Goal: Communication & Community: Answer question/provide support

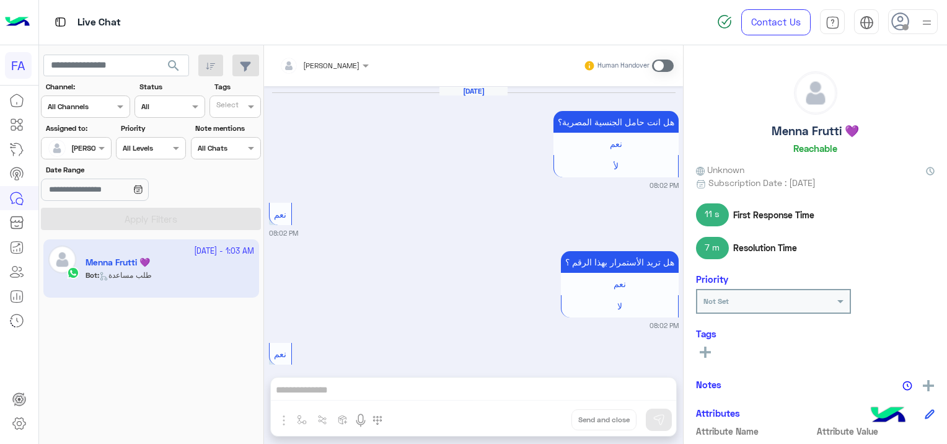
scroll to position [135, 0]
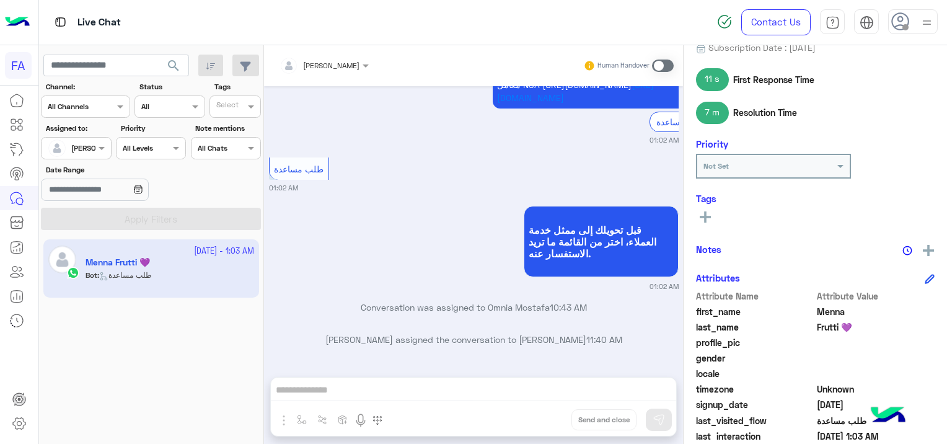
click at [173, 64] on span "search" at bounding box center [173, 65] width 15 height 15
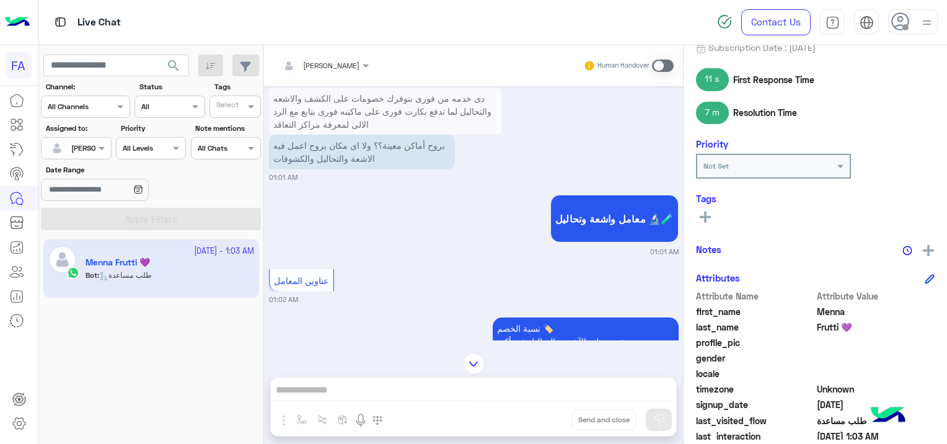
scroll to position [943, 0]
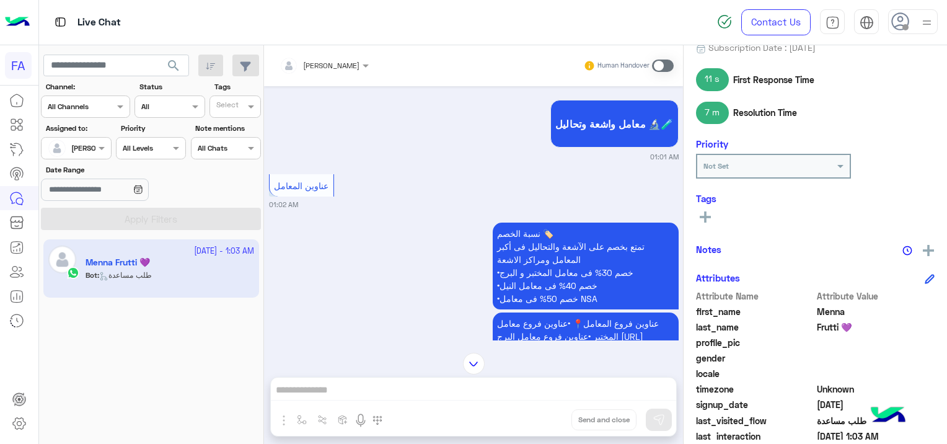
click at [659, 61] on span at bounding box center [663, 65] width 22 height 12
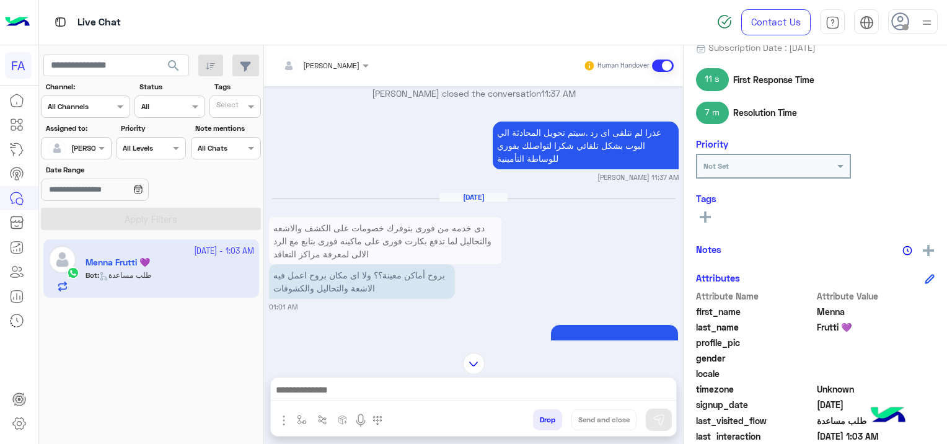
scroll to position [738, 0]
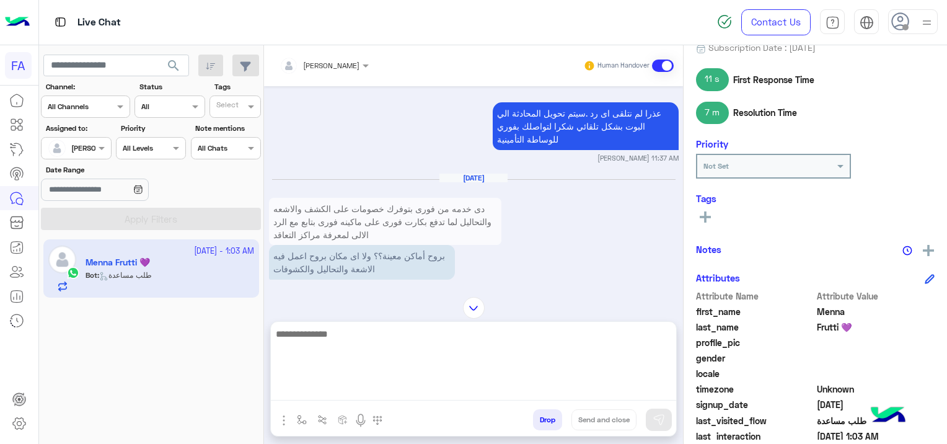
click at [351, 387] on textarea at bounding box center [473, 363] width 405 height 74
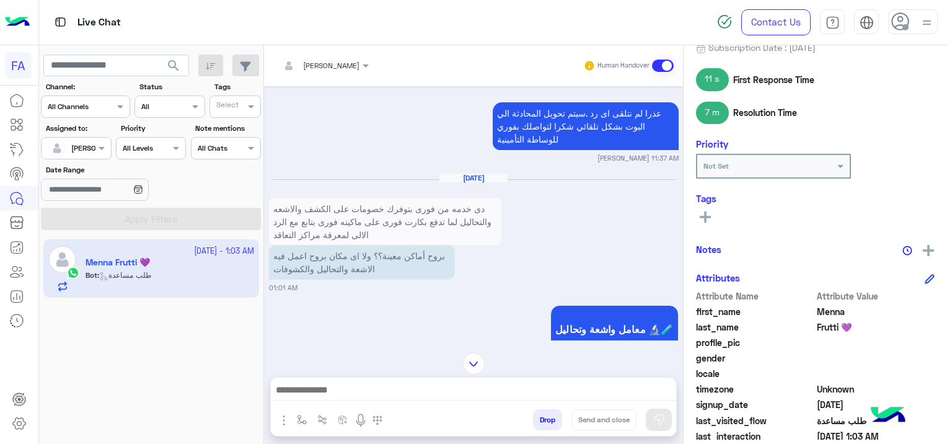
click at [350, 305] on div "[DATE] هل انت حامل الجنسية ال[DEMOGRAPHIC_DATA]؟ نعم لأ 08:02 PM نعم 08:02 PM ه…" at bounding box center [473, 213] width 419 height 254
click at [493, 280] on img at bounding box center [490, 272] width 15 height 15
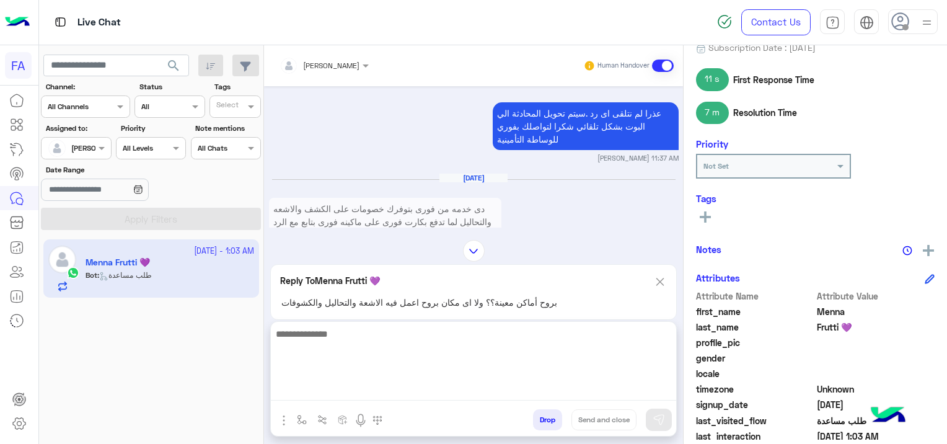
click at [337, 391] on textarea at bounding box center [473, 363] width 405 height 74
paste textarea "**********"
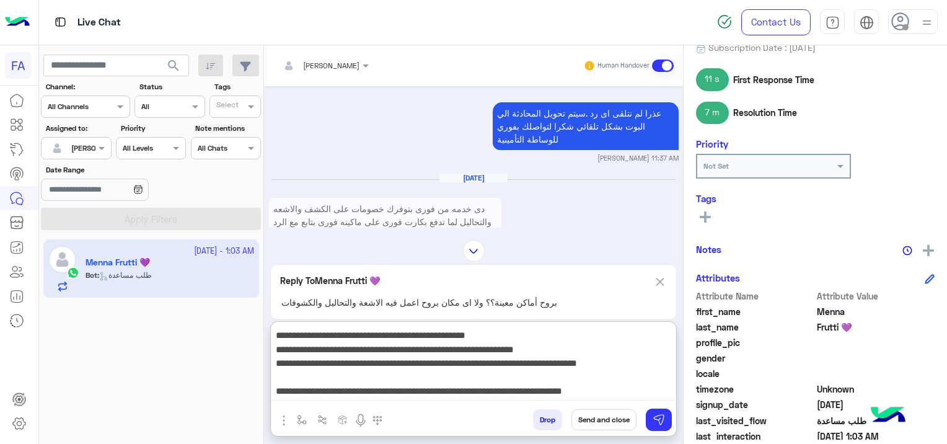
scroll to position [0, 0]
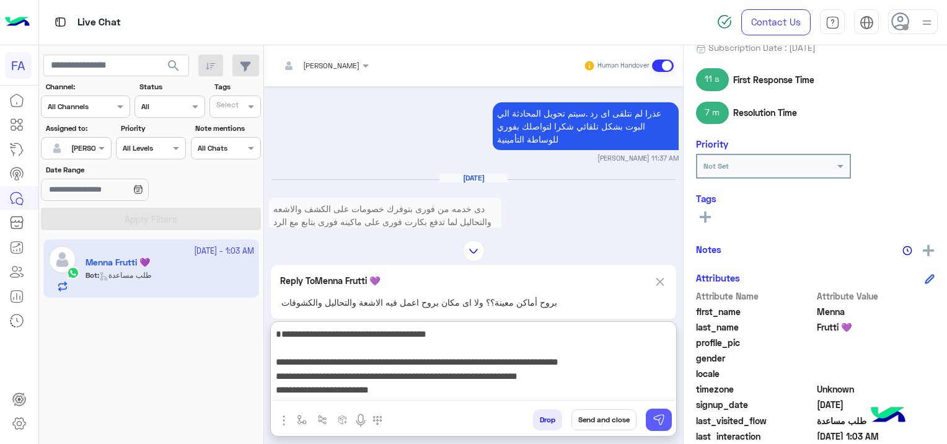
type textarea "**********"
click at [659, 421] on img at bounding box center [659, 419] width 12 height 12
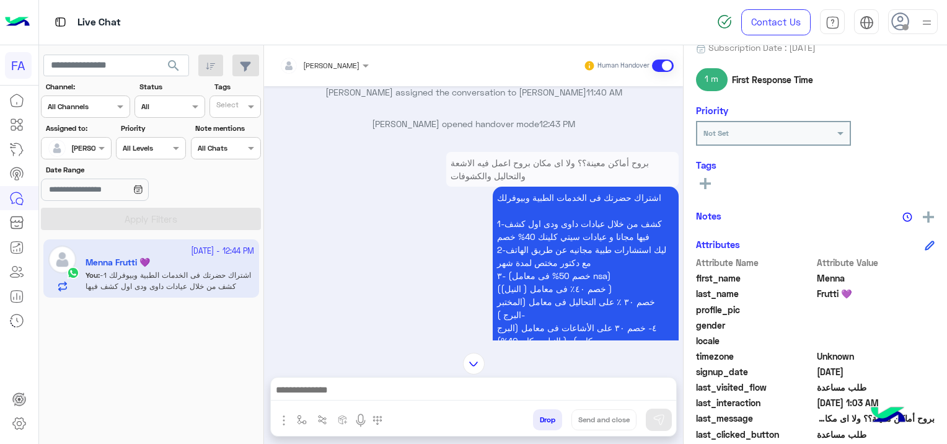
scroll to position [1680, 0]
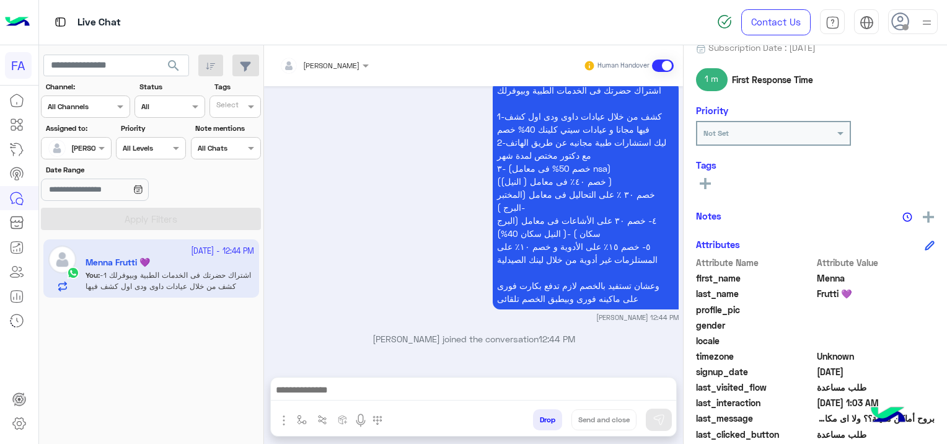
click at [303, 381] on div at bounding box center [473, 392] width 405 height 31
click at [306, 388] on textarea at bounding box center [474, 391] width 406 height 19
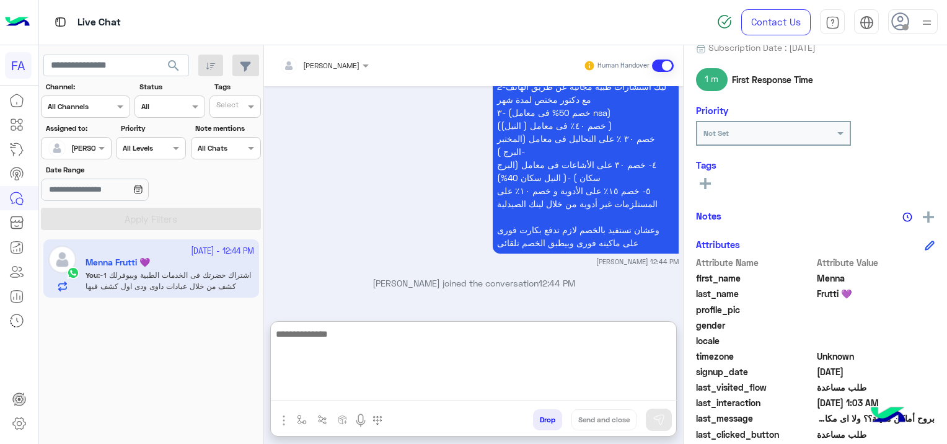
paste textarea "**********"
type textarea "**********"
click at [615, 423] on button "Send and close" at bounding box center [603, 419] width 65 height 21
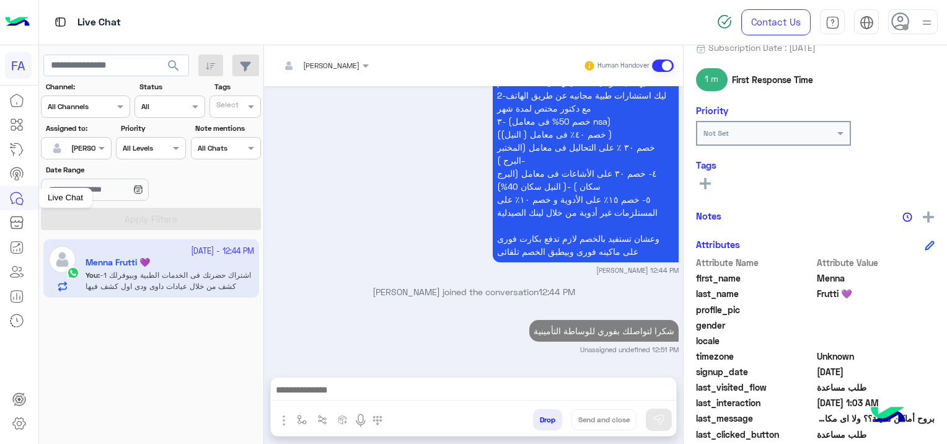
scroll to position [1758, 0]
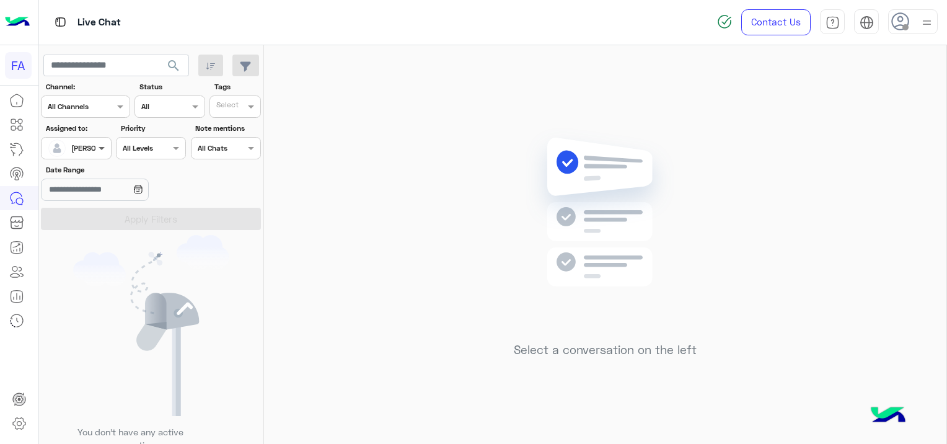
click at [97, 143] on span at bounding box center [102, 147] width 15 height 13
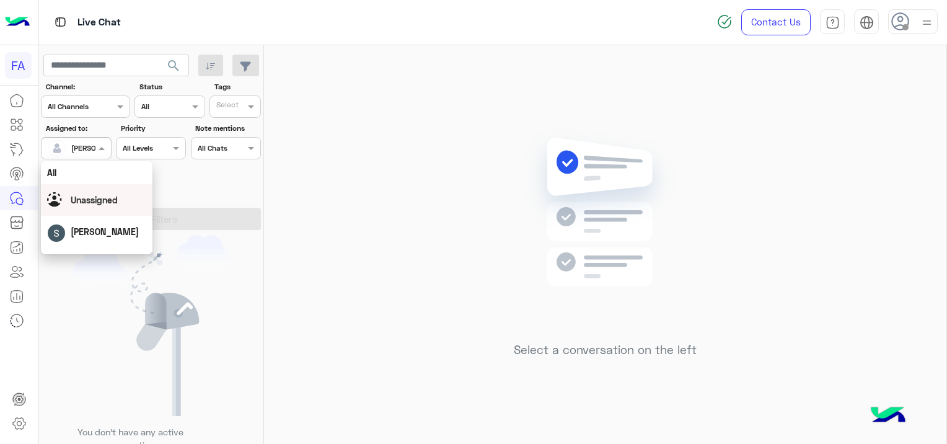
click at [99, 193] on div "Unassigned" at bounding box center [94, 199] width 47 height 13
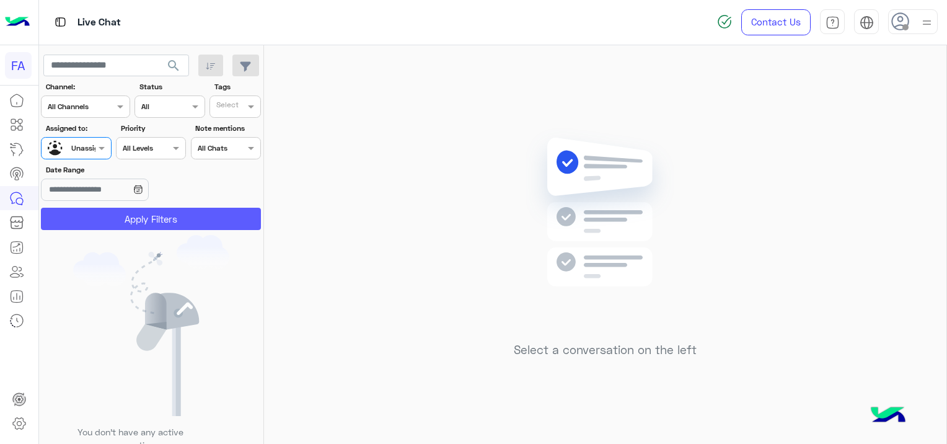
click at [156, 223] on button "Apply Filters" at bounding box center [151, 219] width 220 height 22
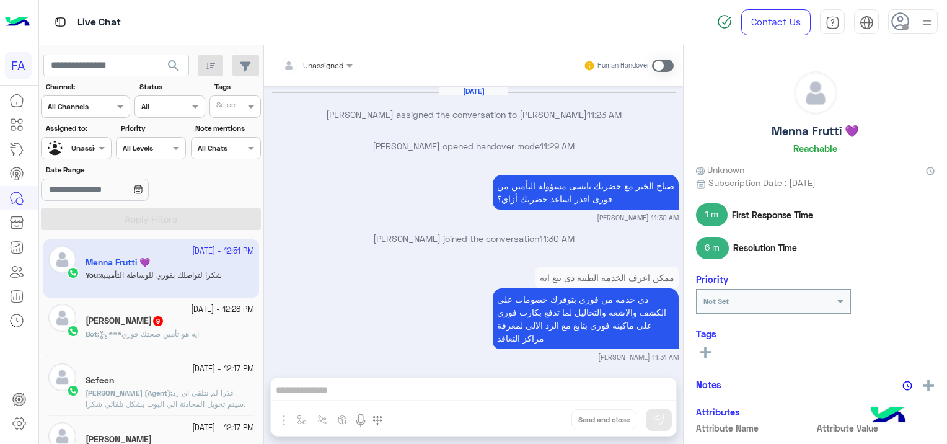
scroll to position [1314, 0]
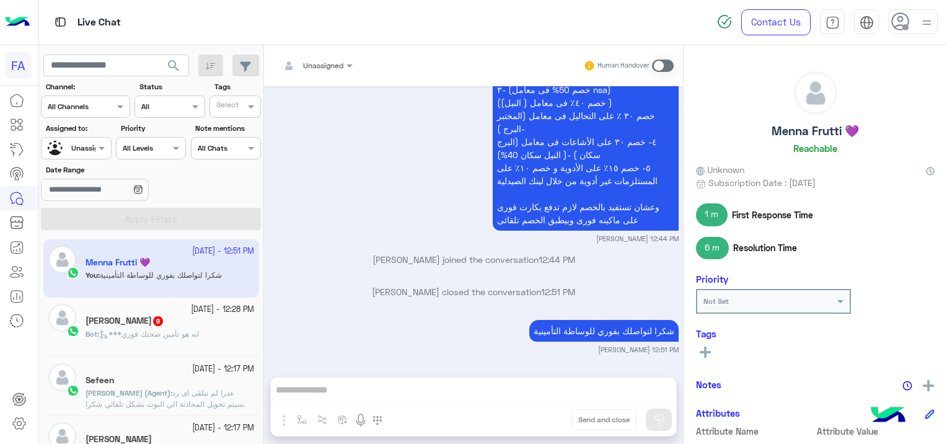
click at [199, 331] on span "***ايه هو تأمين صحتك فوري" at bounding box center [149, 333] width 100 height 9
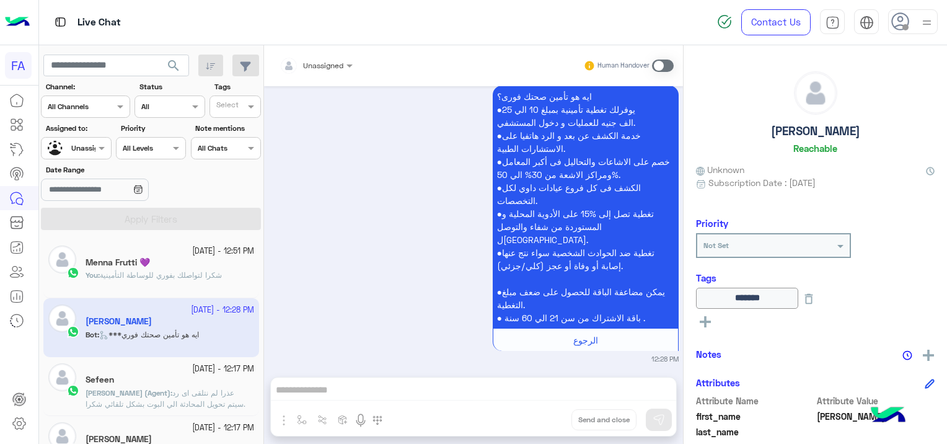
scroll to position [2737, 0]
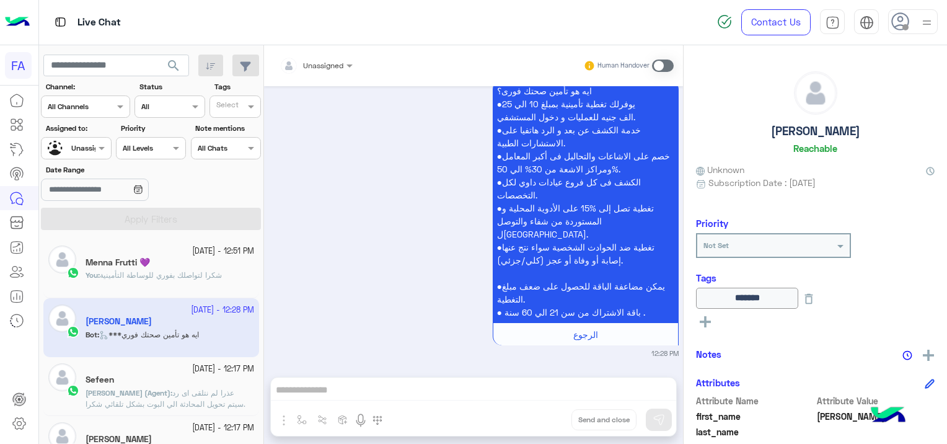
click at [169, 267] on div "Menna Frutti 💜" at bounding box center [170, 263] width 169 height 13
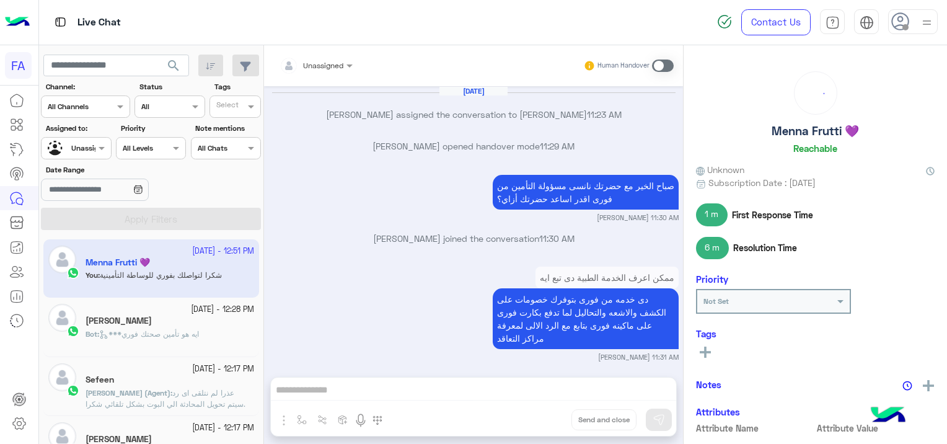
scroll to position [1314, 0]
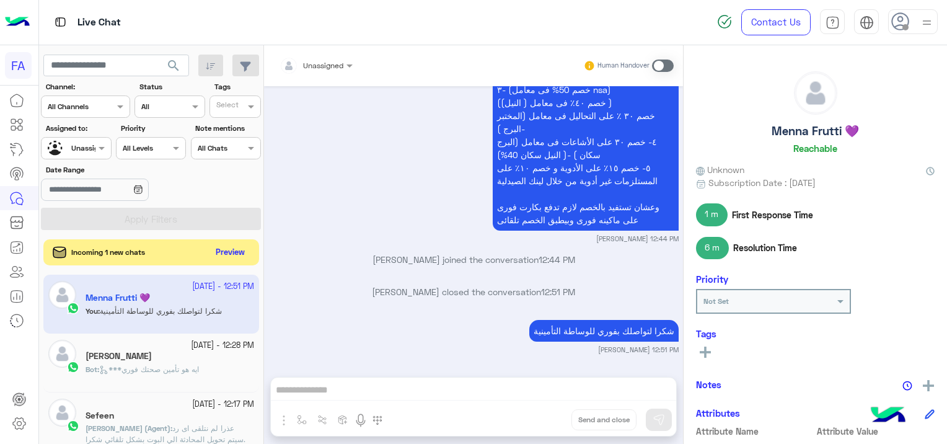
click at [240, 246] on button "Preview" at bounding box center [230, 252] width 38 height 17
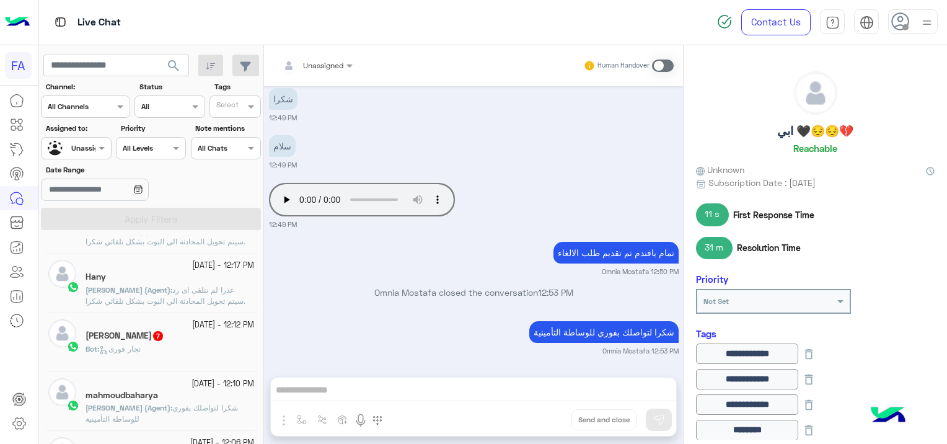
scroll to position [248, 0]
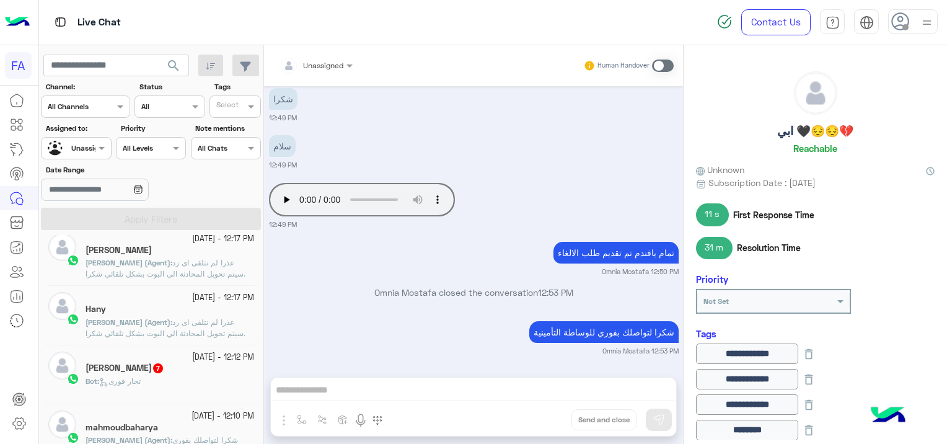
click at [200, 369] on div "[PERSON_NAME] 7" at bounding box center [170, 369] width 169 height 13
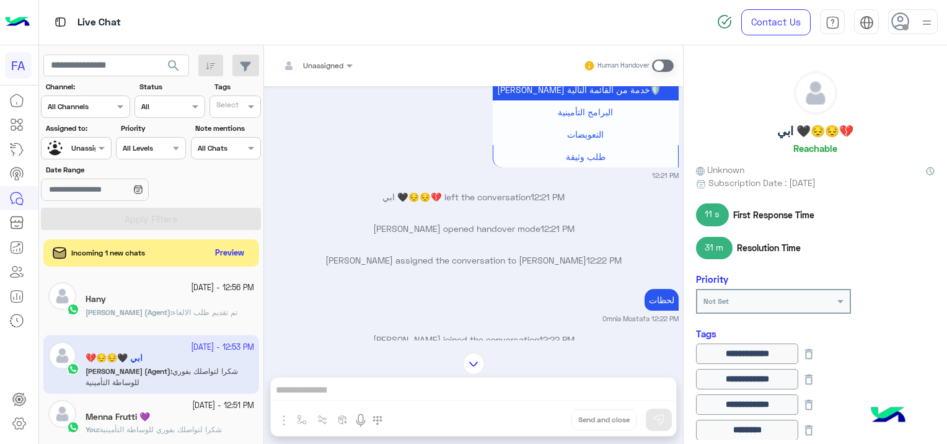
scroll to position [1014, 0]
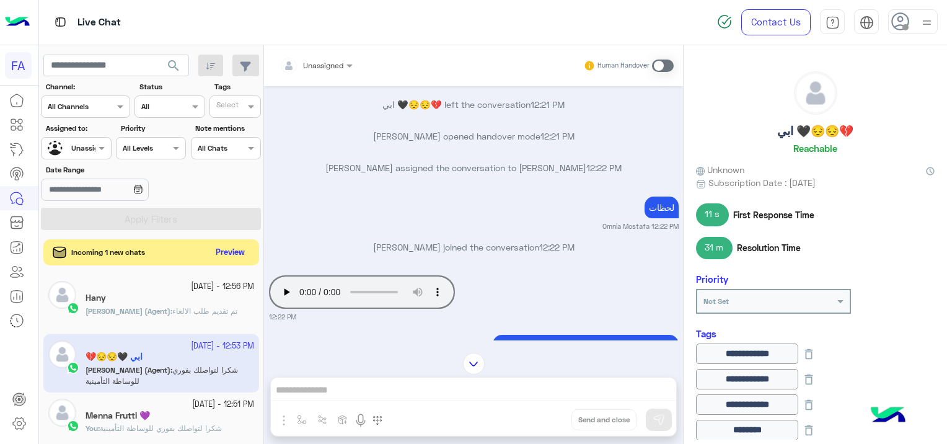
click at [239, 250] on button "Preview" at bounding box center [230, 252] width 38 height 17
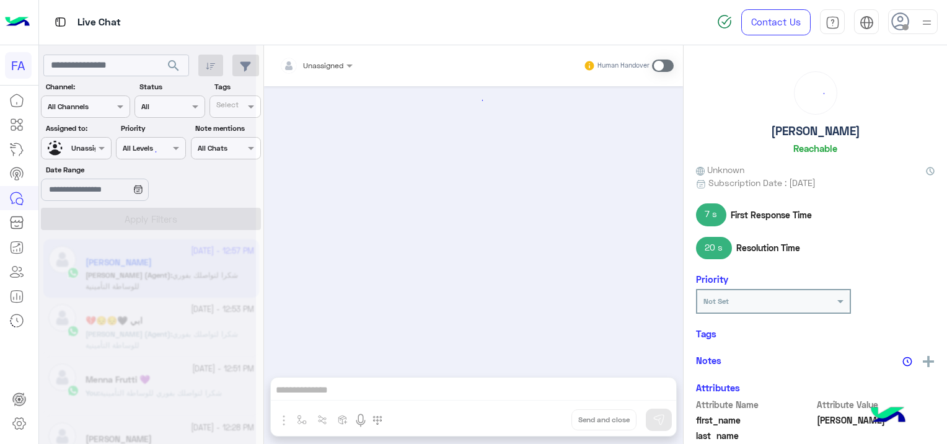
scroll to position [661, 0]
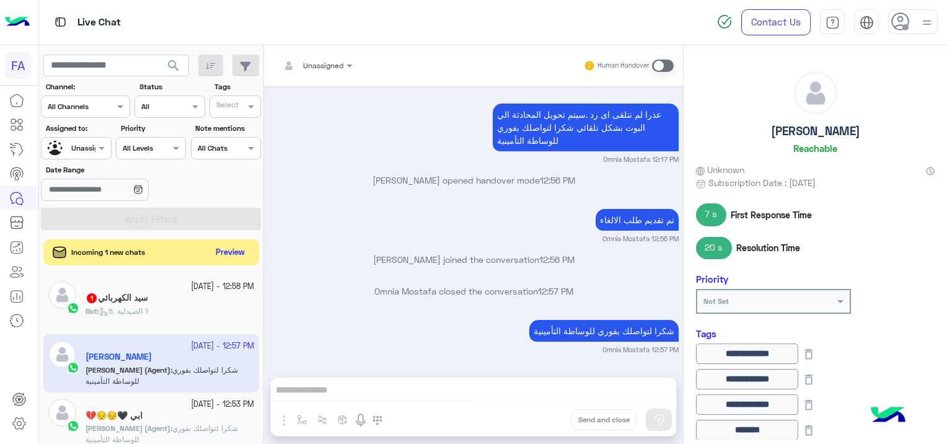
click at [226, 247] on button "Preview" at bounding box center [230, 252] width 38 height 17
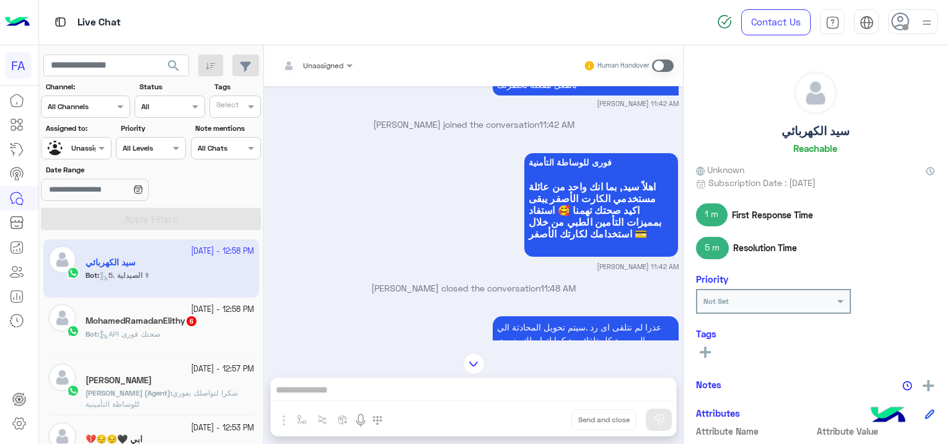
scroll to position [1293, 0]
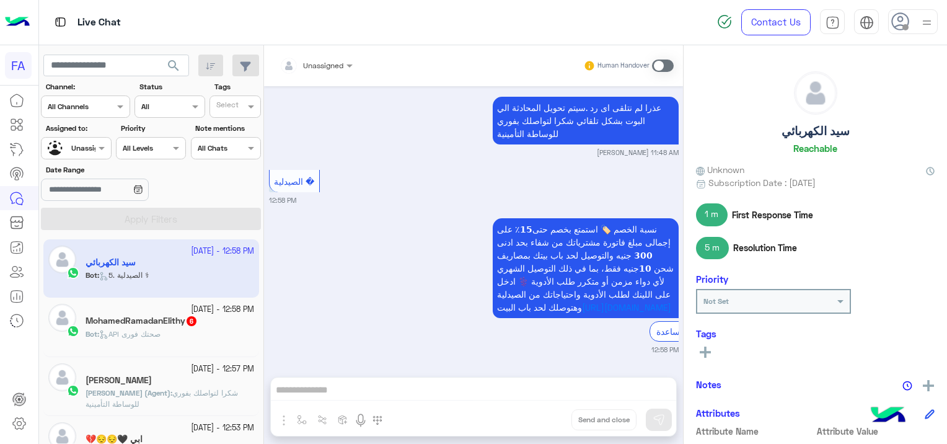
click at [144, 322] on h5 "MohamedRamadanElithy 6" at bounding box center [142, 320] width 112 height 11
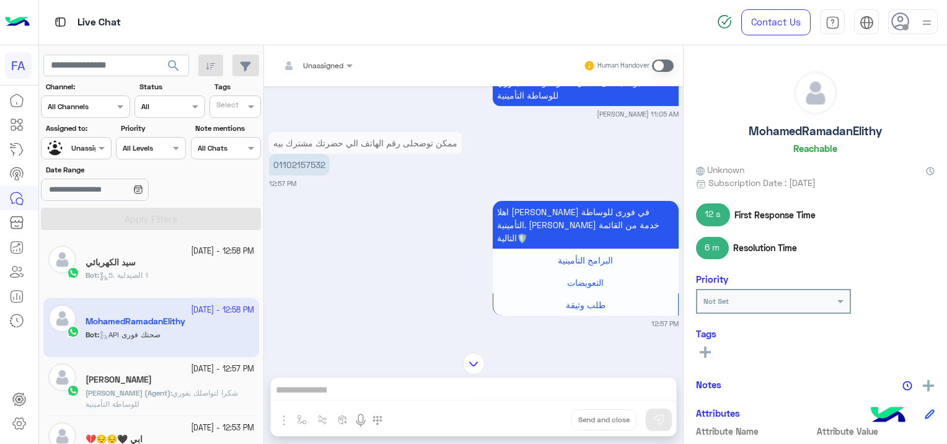
scroll to position [282, 0]
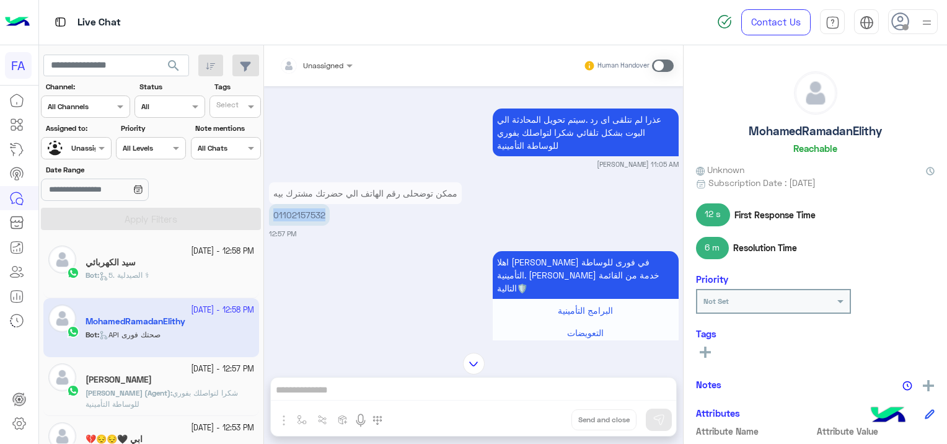
drag, startPoint x: 323, startPoint y: 212, endPoint x: 274, endPoint y: 211, distance: 49.0
click at [274, 211] on p "01102157532" at bounding box center [299, 215] width 61 height 22
copy p "01102157532"
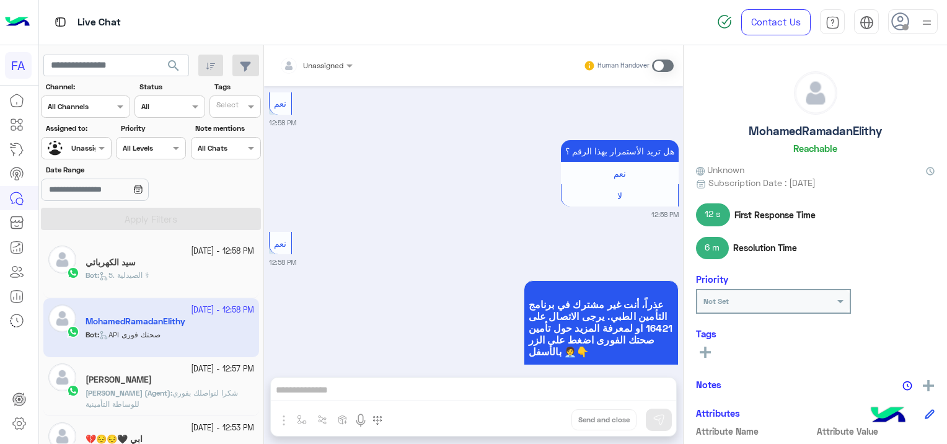
scroll to position [1026, 0]
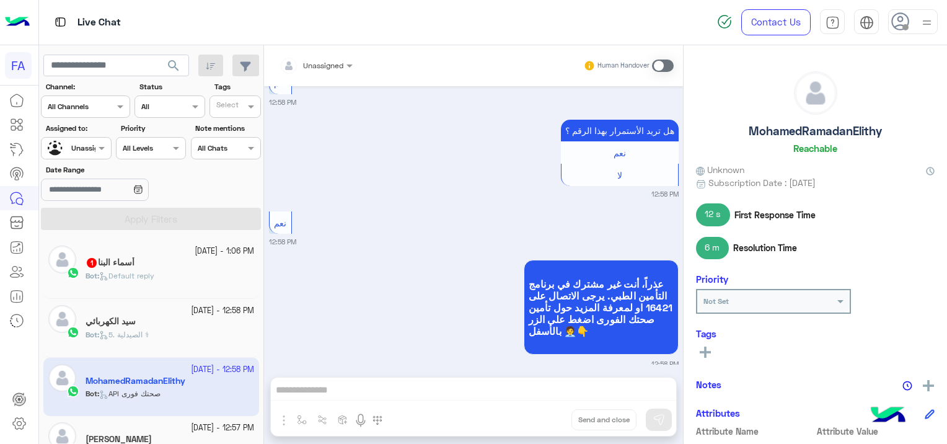
click at [174, 273] on div "Bot : Default reply" at bounding box center [170, 281] width 169 height 22
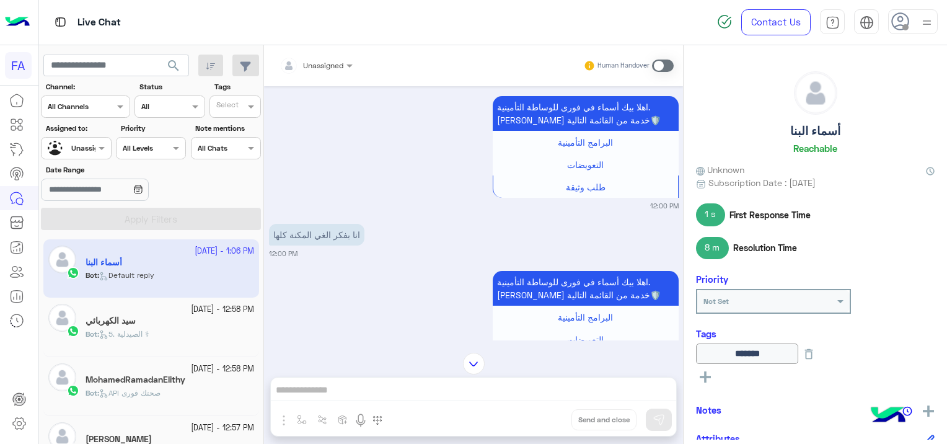
scroll to position [1005, 0]
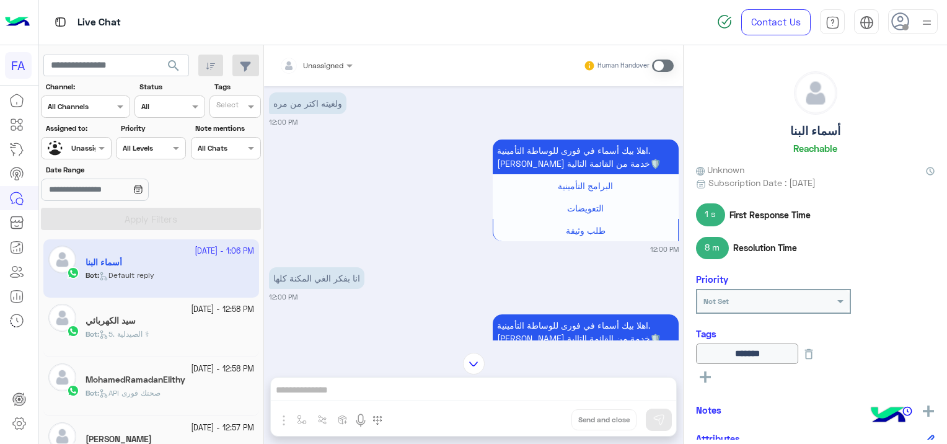
click at [216, 324] on div "سيد الكهربائي" at bounding box center [170, 321] width 169 height 13
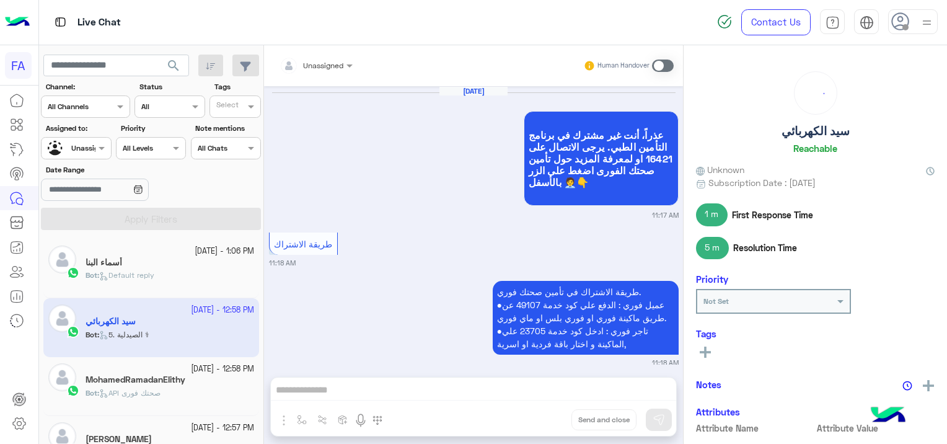
scroll to position [1293, 0]
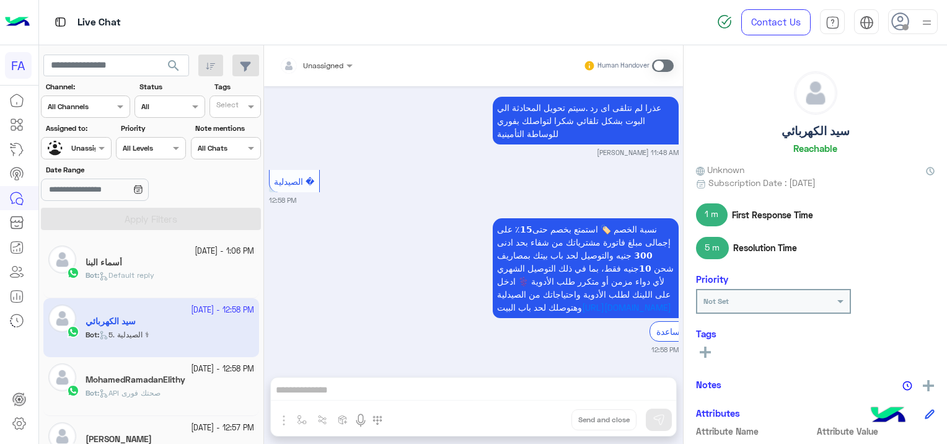
click at [176, 389] on div "Bot : API صحتك فورى" at bounding box center [170, 398] width 169 height 22
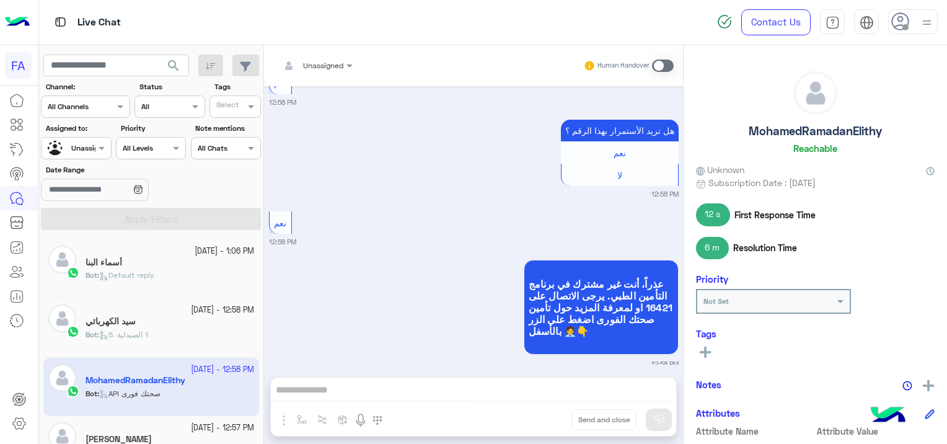
scroll to position [62, 0]
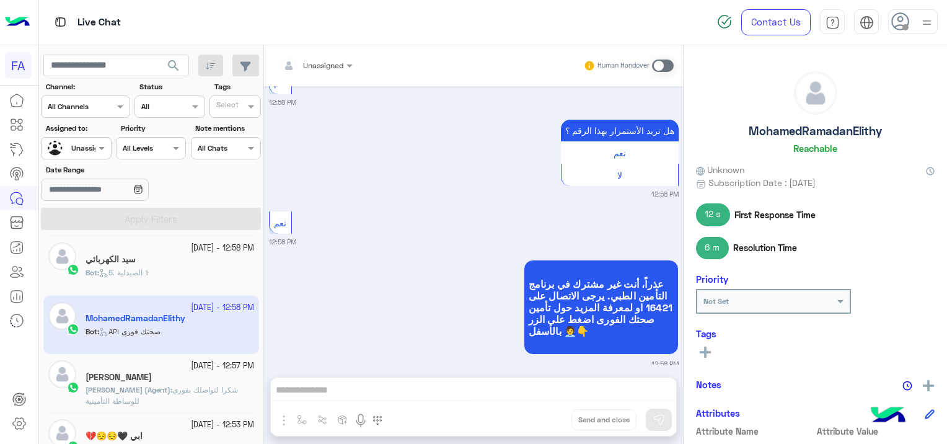
click at [182, 389] on span "شكرا لتواصلك بفوري للوساطة التأمينية" at bounding box center [162, 395] width 152 height 20
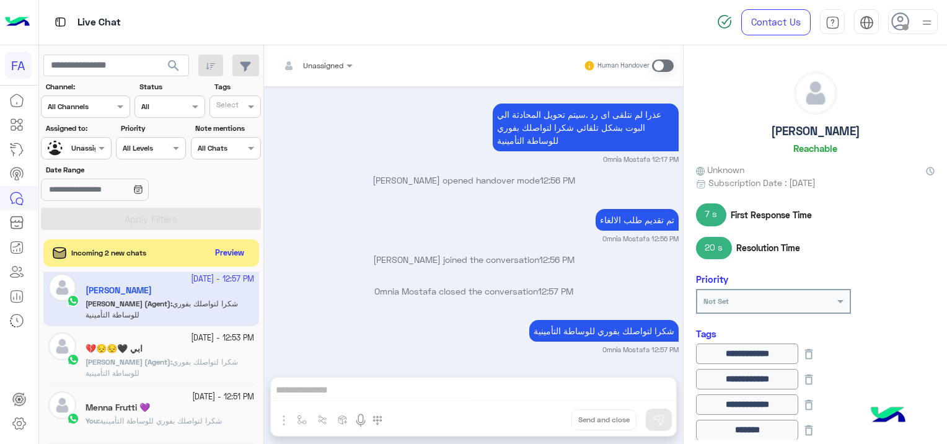
scroll to position [186, 0]
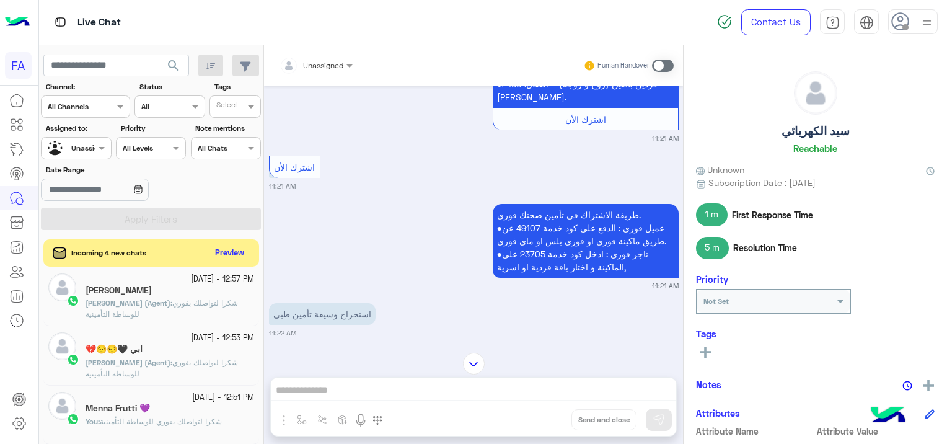
scroll to position [1364, 0]
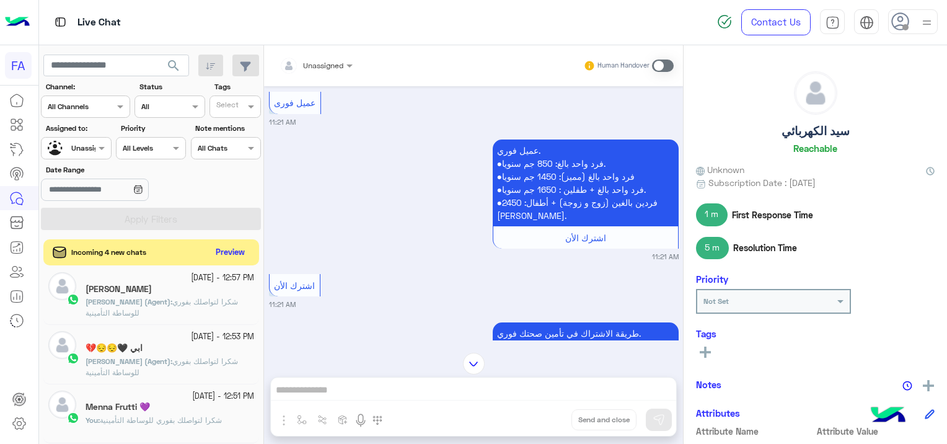
click at [233, 248] on button "Preview" at bounding box center [230, 252] width 38 height 17
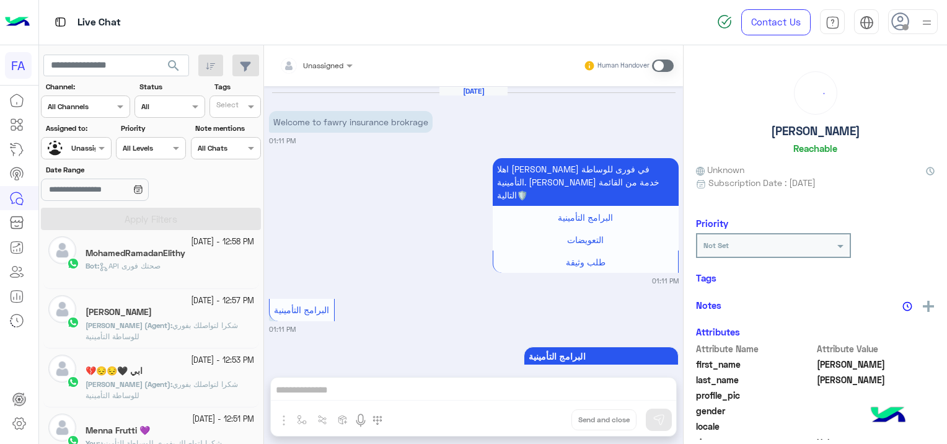
scroll to position [371, 0]
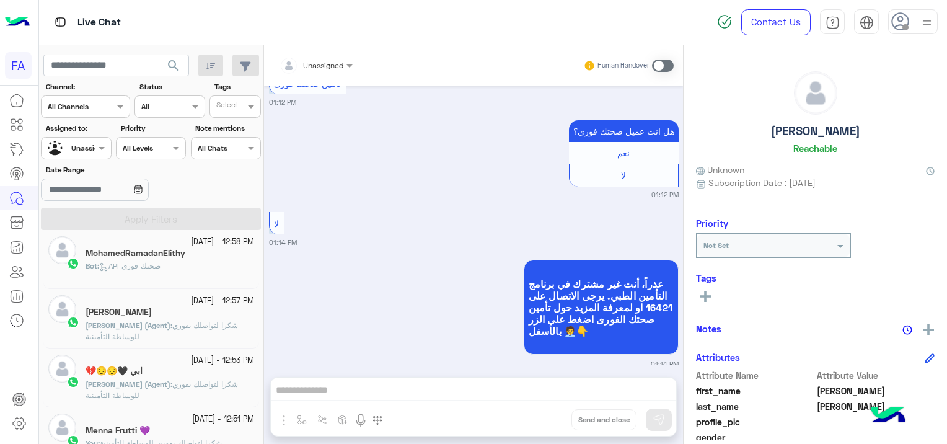
click at [593, 11] on div "Live Chat" at bounding box center [342, 22] width 606 height 45
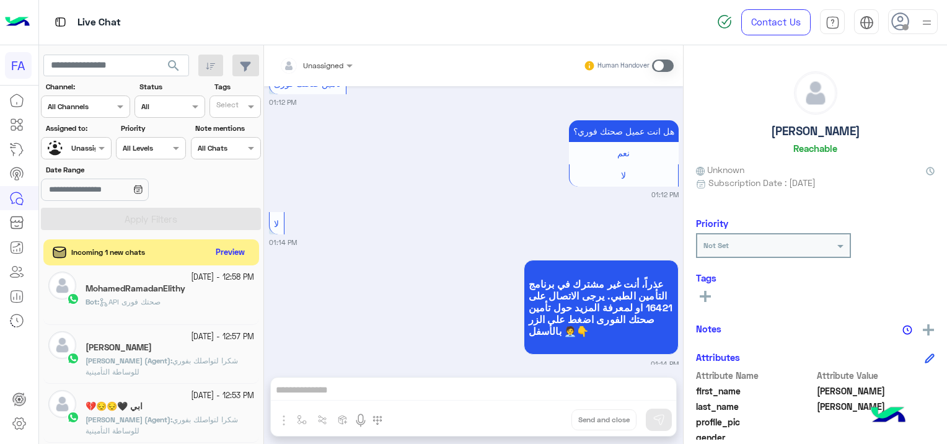
click at [229, 247] on button "Preview" at bounding box center [230, 252] width 38 height 17
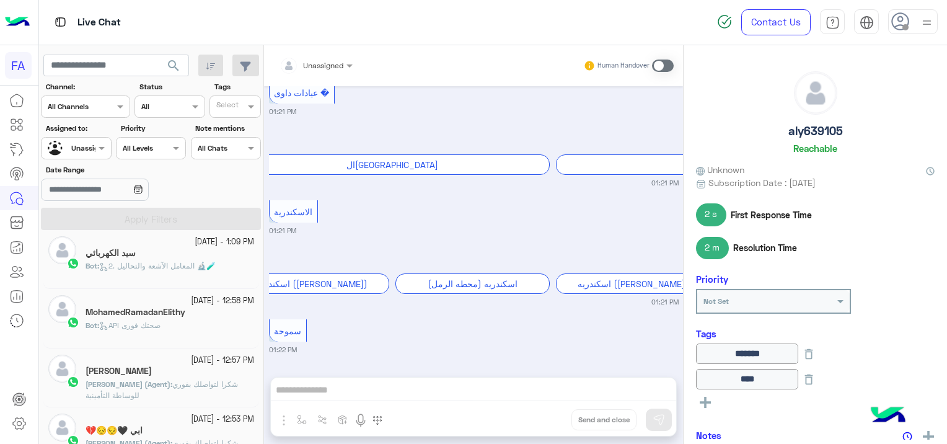
scroll to position [4312, 0]
click at [191, 253] on div "سيد الكهربائي" at bounding box center [170, 254] width 169 height 13
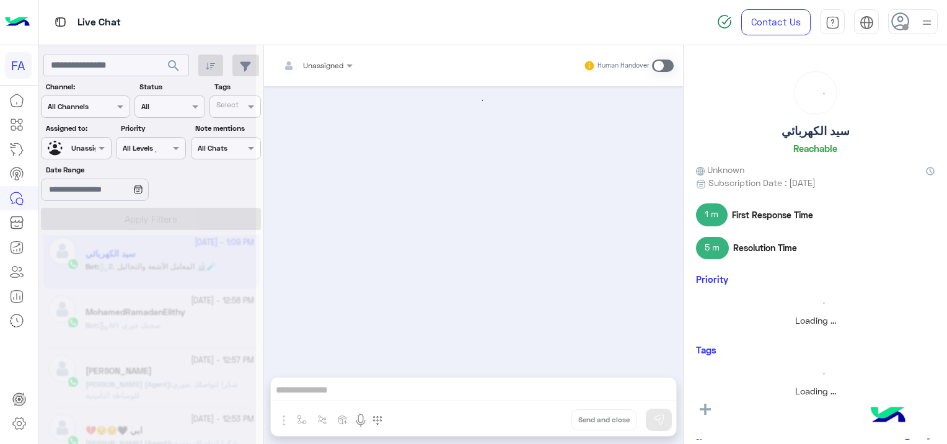
scroll to position [1454, 0]
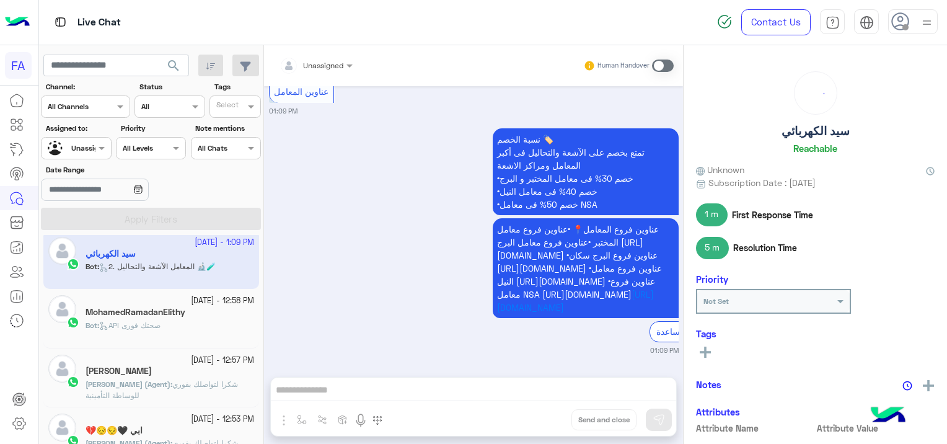
click at [138, 327] on span "API صحتك فورى" at bounding box center [129, 324] width 61 height 9
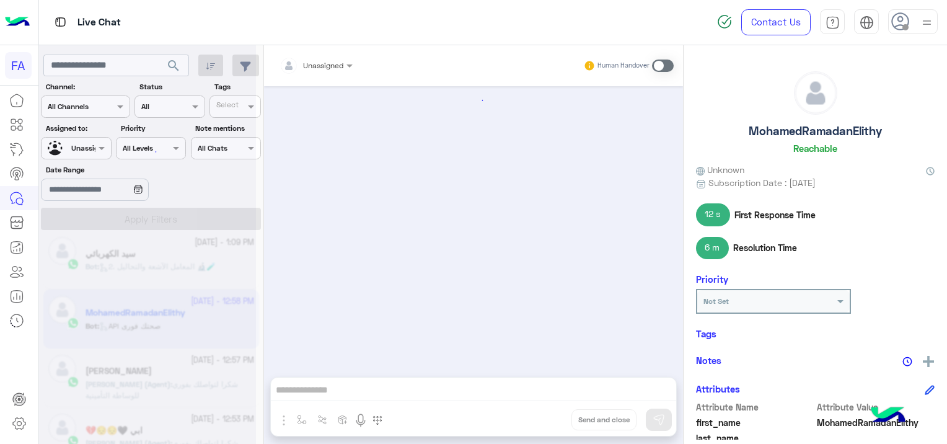
scroll to position [1026, 0]
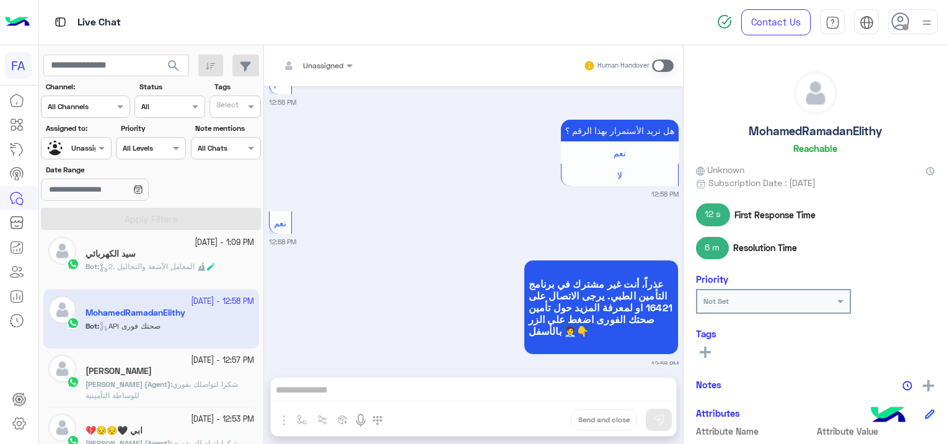
click at [169, 376] on div "[PERSON_NAME]" at bounding box center [170, 372] width 169 height 13
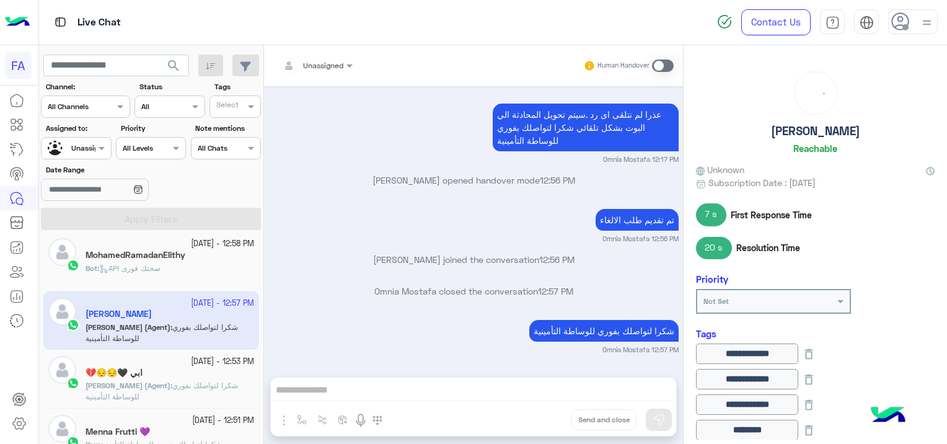
scroll to position [310, 0]
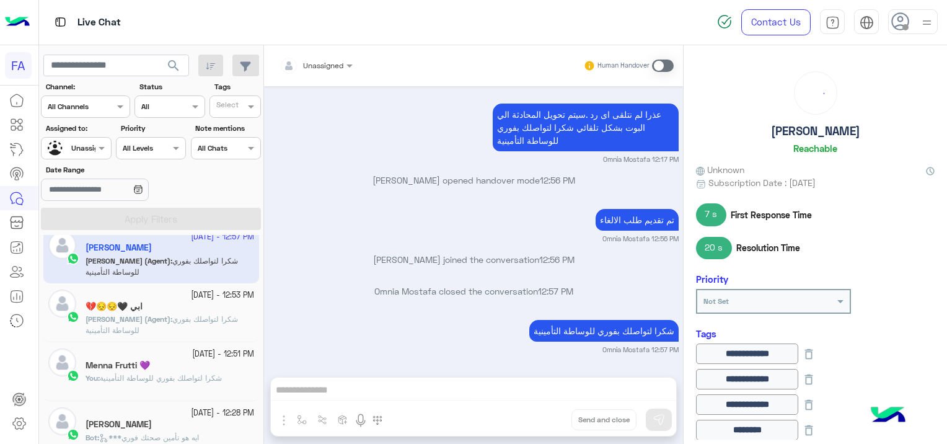
click at [213, 320] on span "شكرا لتواصلك بفوري للوساطة التأمينية" at bounding box center [162, 324] width 152 height 20
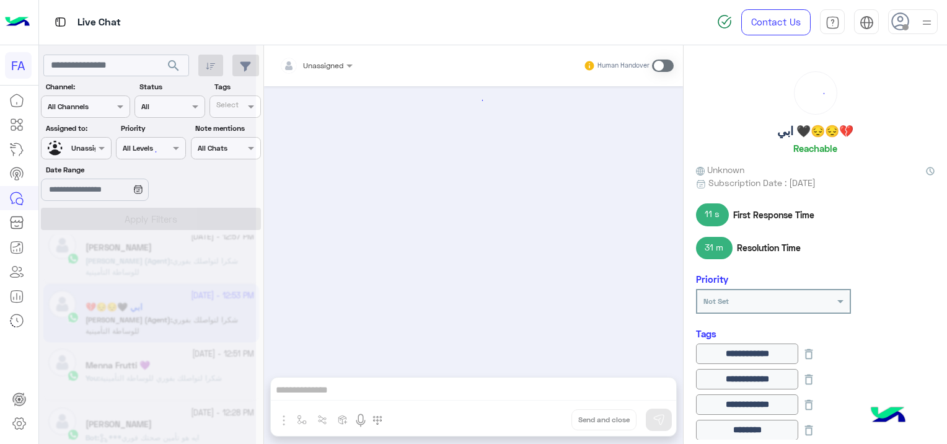
scroll to position [893, 0]
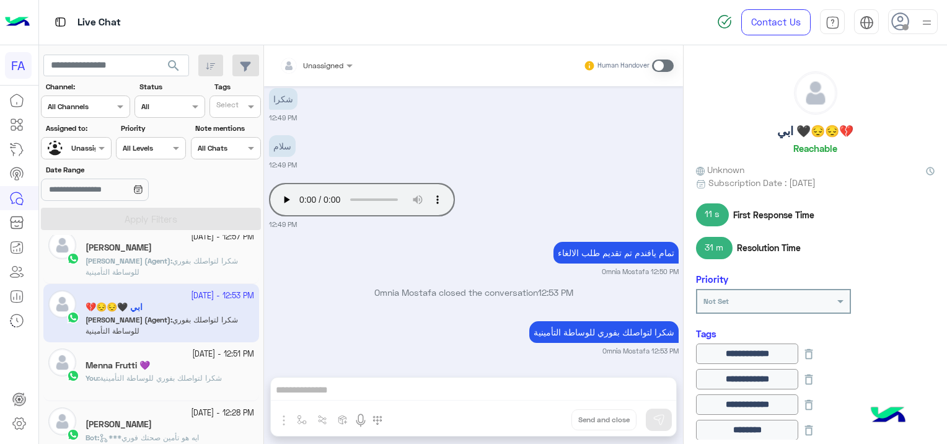
click at [233, 368] on div "Menna Frutti 💜" at bounding box center [170, 366] width 169 height 13
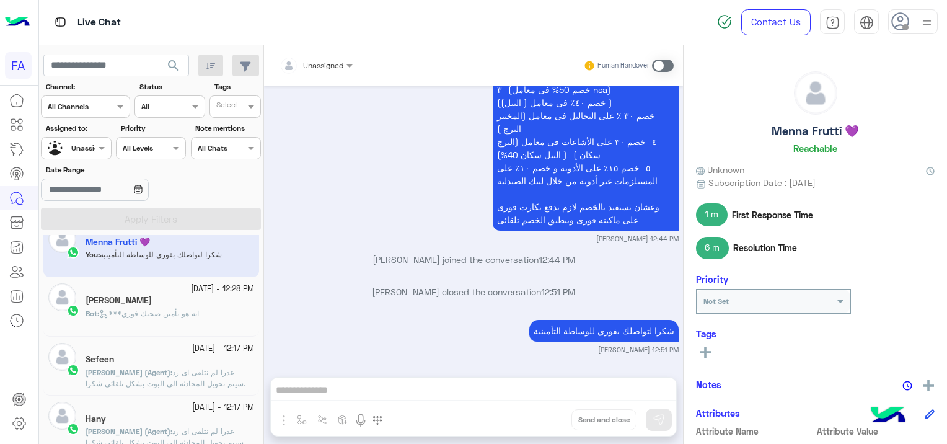
scroll to position [434, 0]
click at [188, 317] on p "Bot : ***ايه هو تأمين صحتك فوري" at bounding box center [142, 313] width 113 height 11
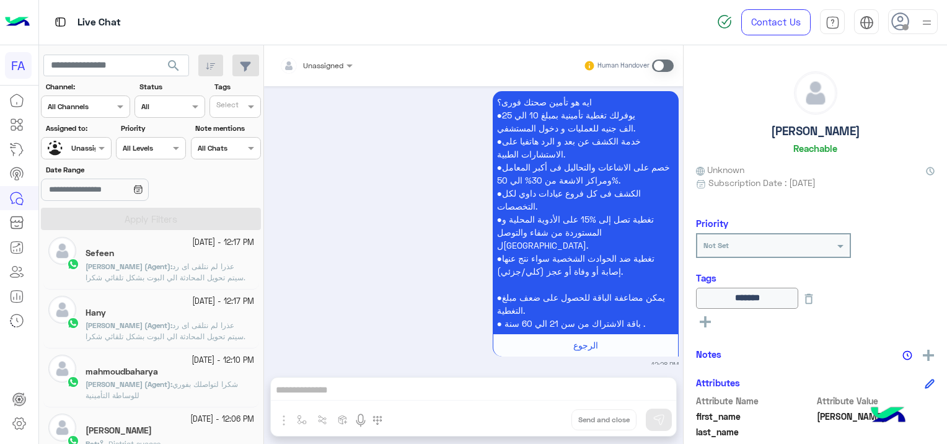
scroll to position [558, 0]
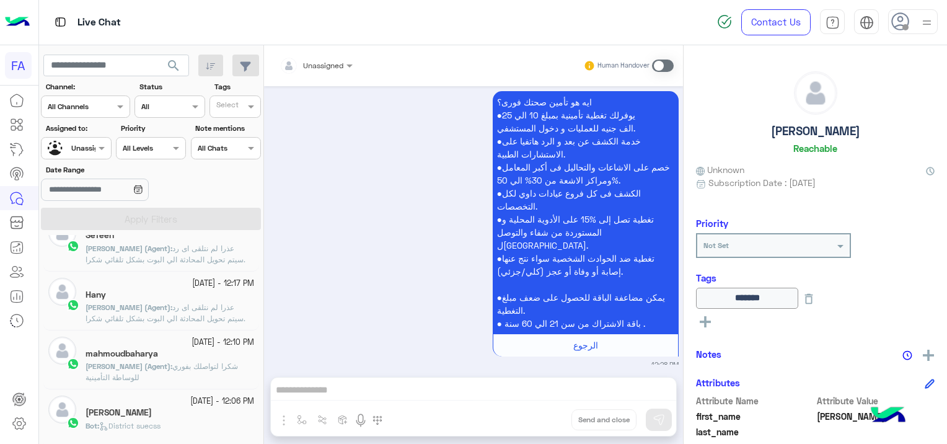
click at [218, 356] on div "mahmoudbaharya" at bounding box center [170, 354] width 169 height 13
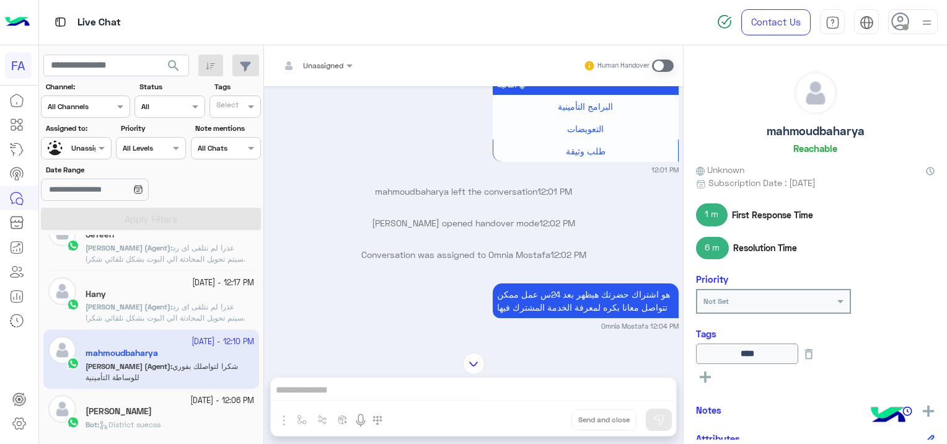
click at [195, 419] on div "Bot : District suecss" at bounding box center [170, 430] width 169 height 22
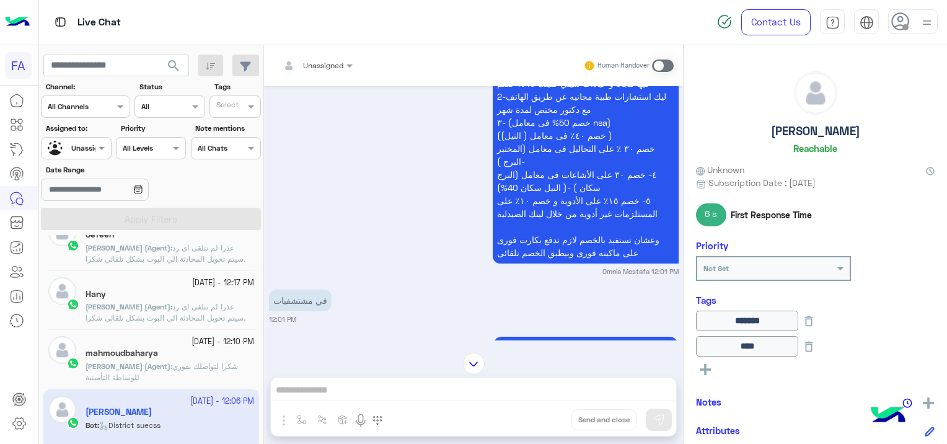
scroll to position [482, 0]
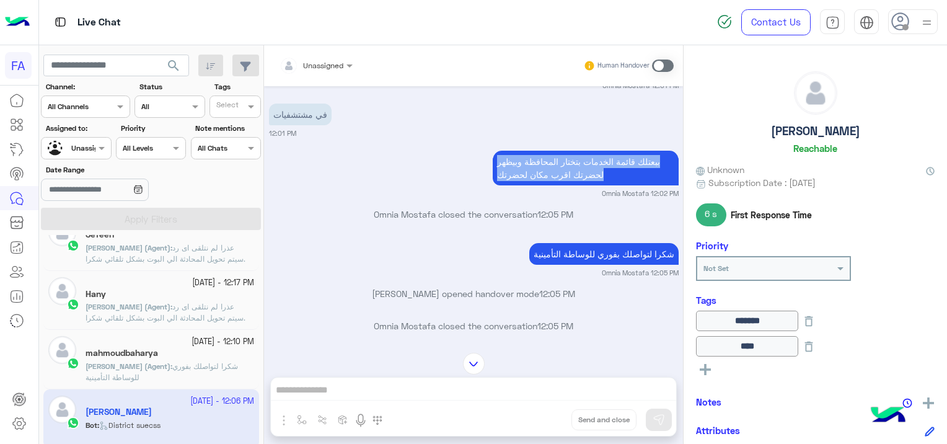
drag, startPoint x: 491, startPoint y: 154, endPoint x: 501, endPoint y: 191, distance: 38.5
click at [501, 191] on div "ببعتلك قائمة الخدمات بتختار المحافظة وبيظهر لحضرتك اقرب مكان لحضرتك Omnia Mosta…" at bounding box center [474, 173] width 410 height 51
copy app-message "ببعتلك قائمة الخدمات بتختار المحافظة وبيظهر لحضرتك اقرب مكان لحضرتك"
click at [344, 229] on div "Omnia Mostafa closed the conversation 12:05 PM" at bounding box center [474, 219] width 410 height 22
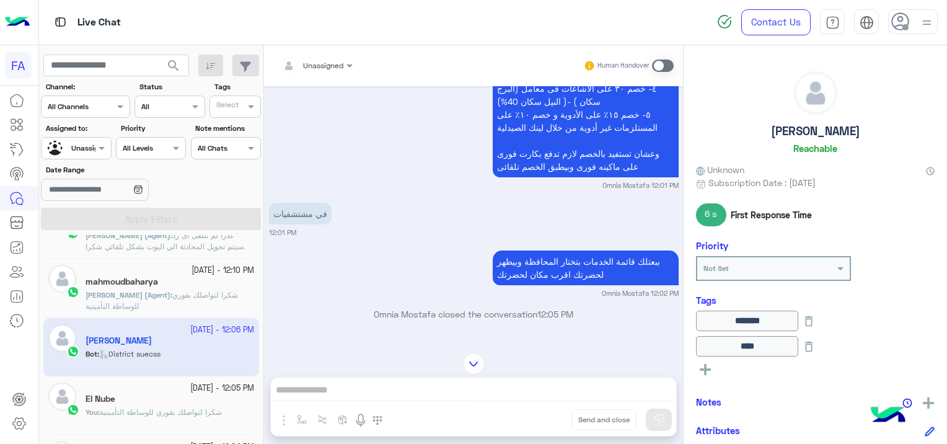
scroll to position [683, 0]
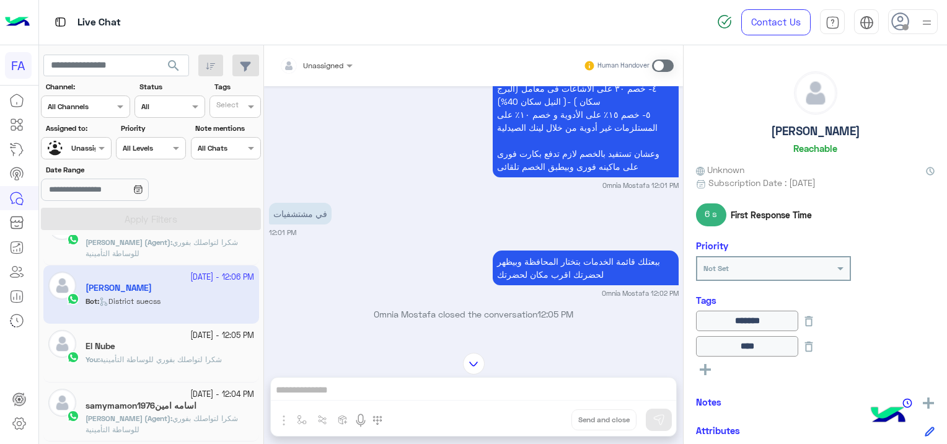
click at [213, 350] on div "El Nube" at bounding box center [170, 347] width 169 height 13
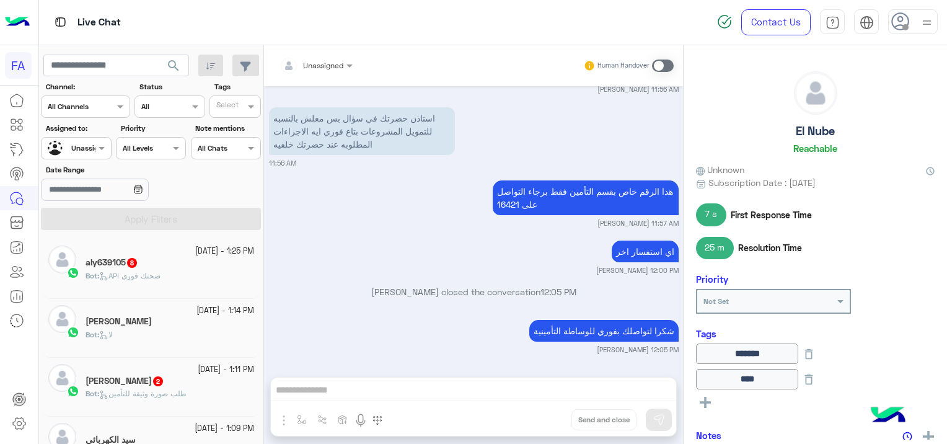
click at [211, 274] on div "Bot : API صحتك فورى" at bounding box center [170, 281] width 169 height 22
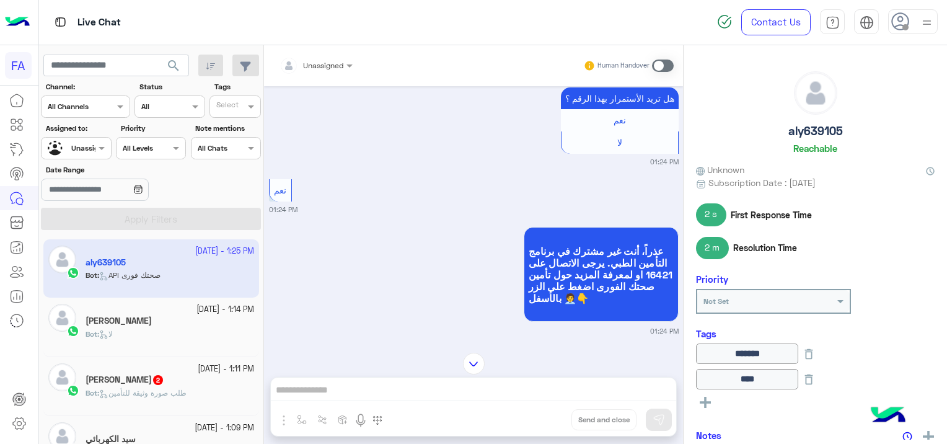
scroll to position [4091, 0]
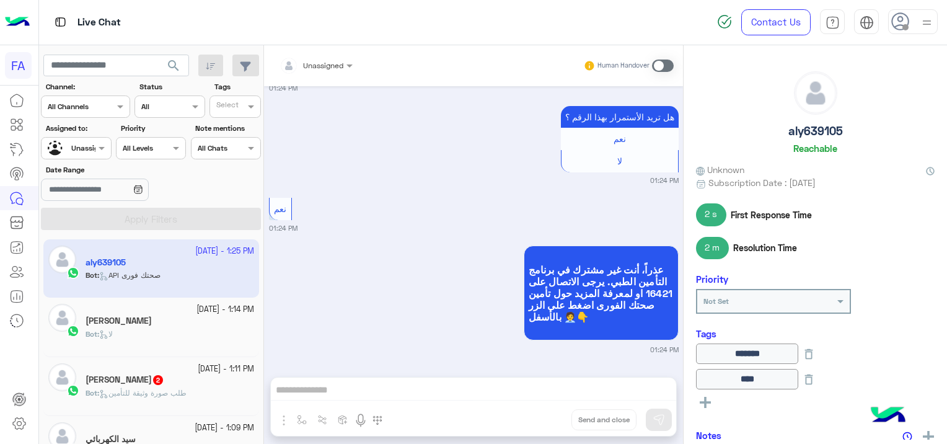
click at [185, 385] on div "[DEMOGRAPHIC_DATA][PERSON_NAME] 2" at bounding box center [170, 380] width 169 height 13
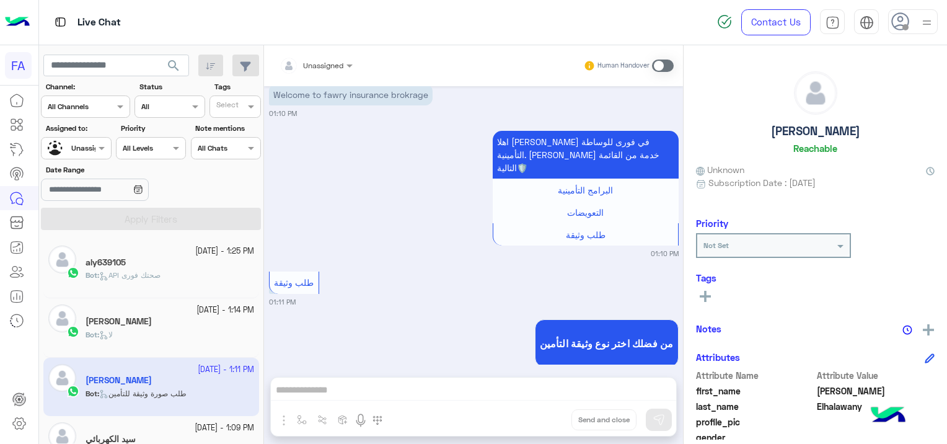
scroll to position [40, 0]
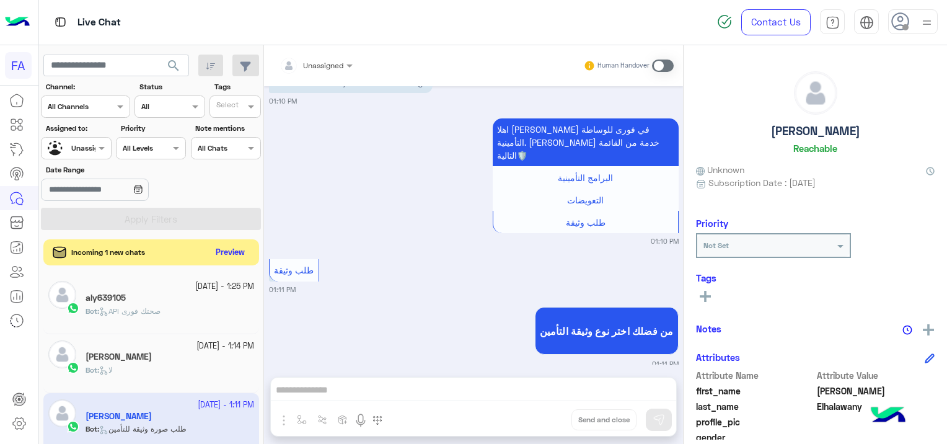
click at [221, 249] on button "Preview" at bounding box center [230, 252] width 38 height 17
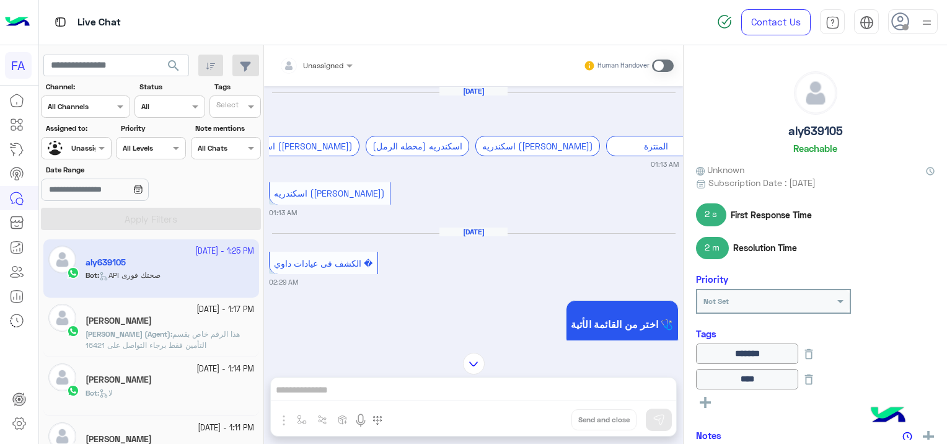
scroll to position [1351, 0]
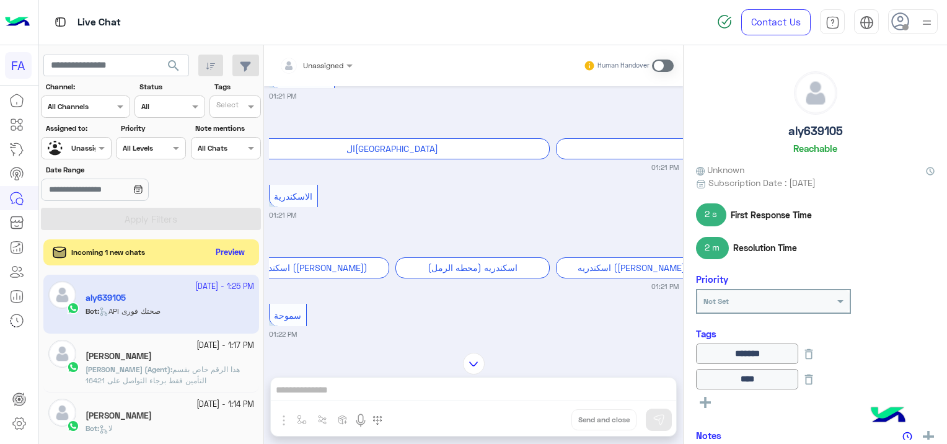
click at [224, 253] on button "Preview" at bounding box center [230, 252] width 38 height 17
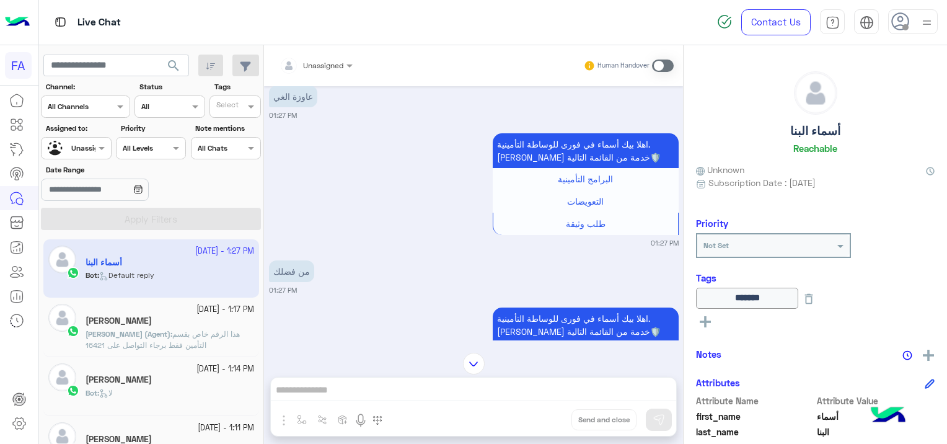
scroll to position [897, 0]
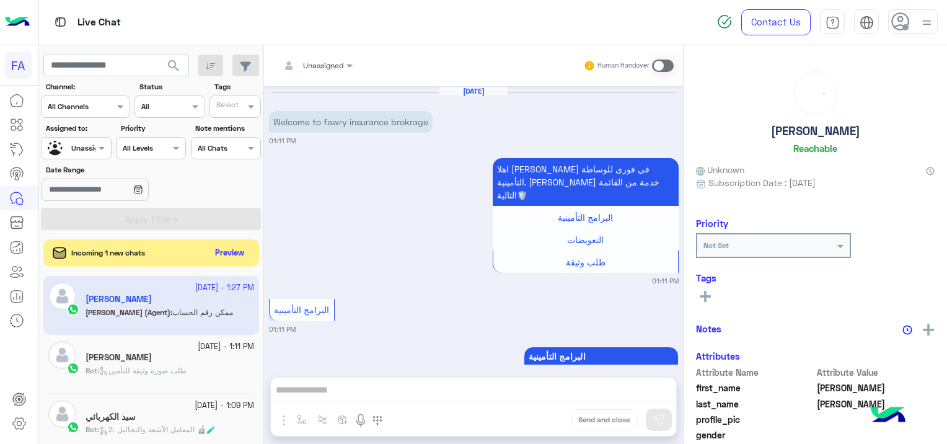
scroll to position [371, 0]
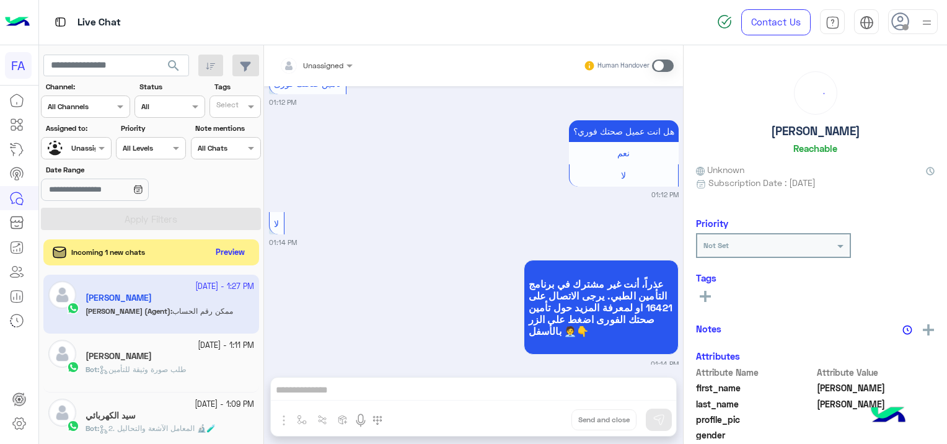
click at [224, 252] on button "Preview" at bounding box center [230, 252] width 38 height 17
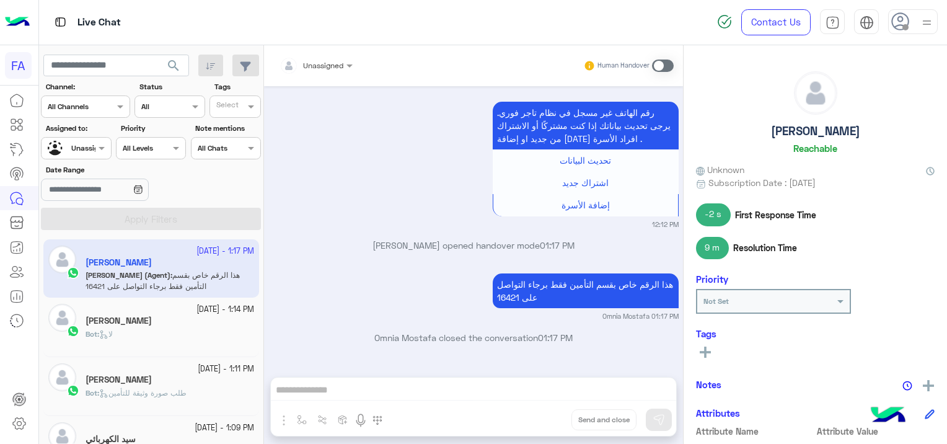
scroll to position [831, 0]
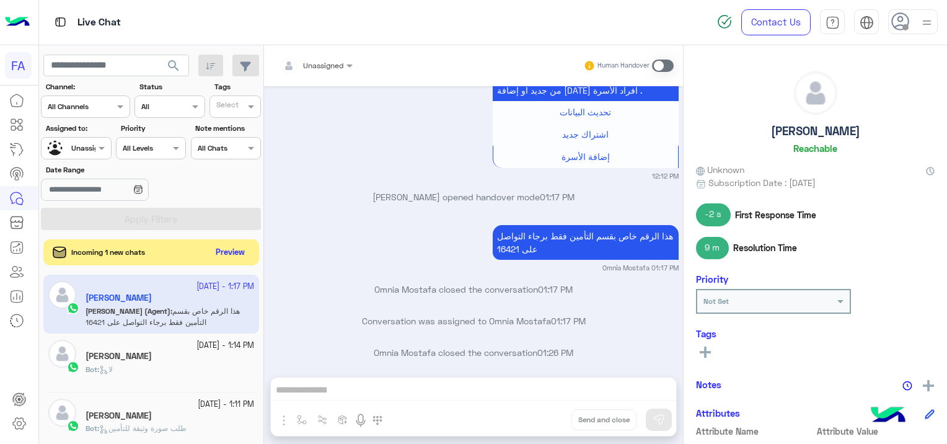
click at [236, 252] on button "Preview" at bounding box center [230, 252] width 38 height 17
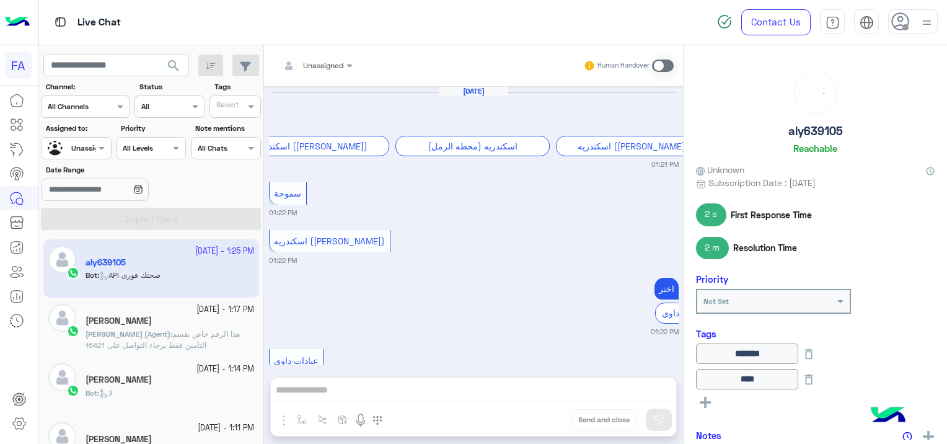
scroll to position [1113, 0]
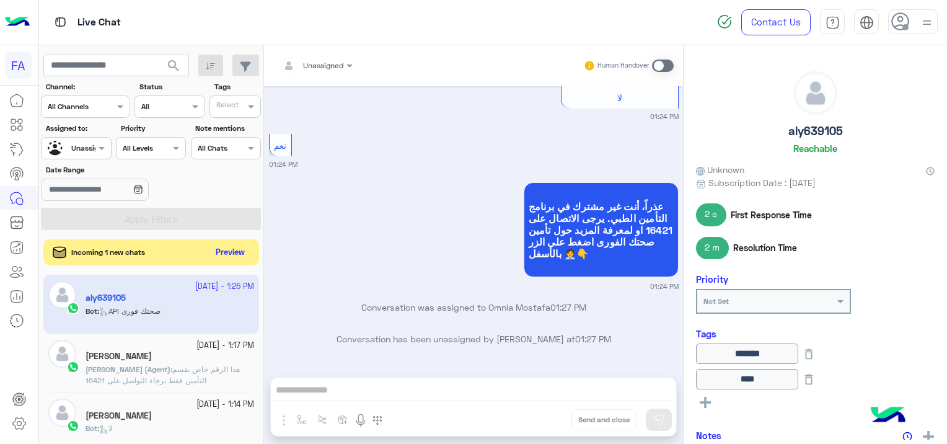
click at [226, 246] on button "Preview" at bounding box center [230, 252] width 38 height 17
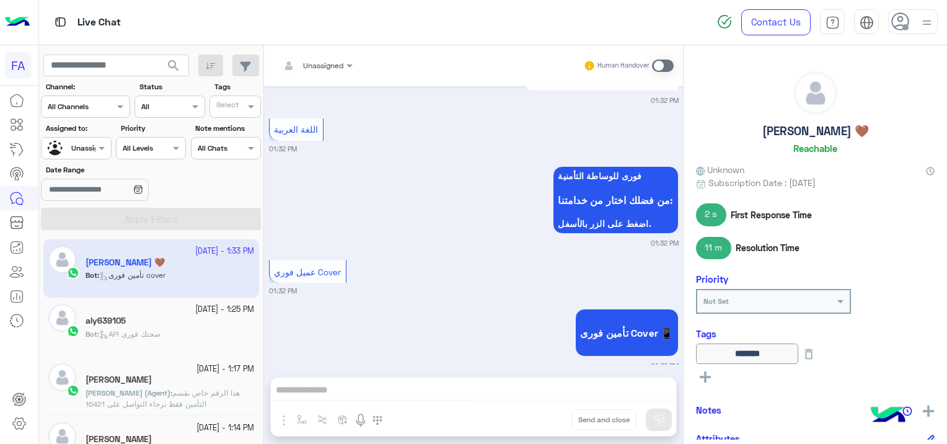
scroll to position [2123, 0]
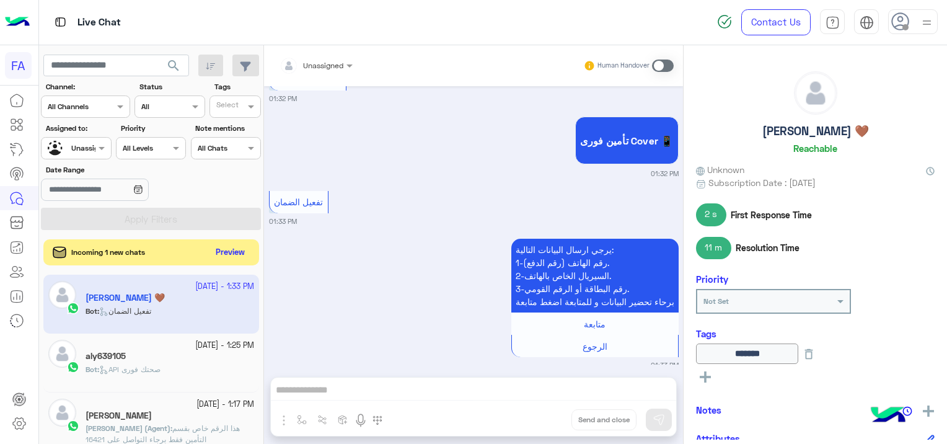
click at [234, 245] on button "Preview" at bounding box center [230, 252] width 38 height 17
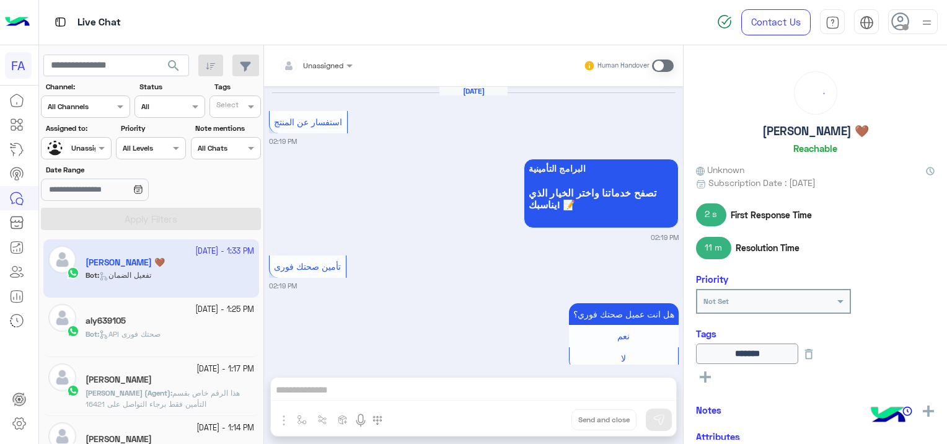
scroll to position [1847, 0]
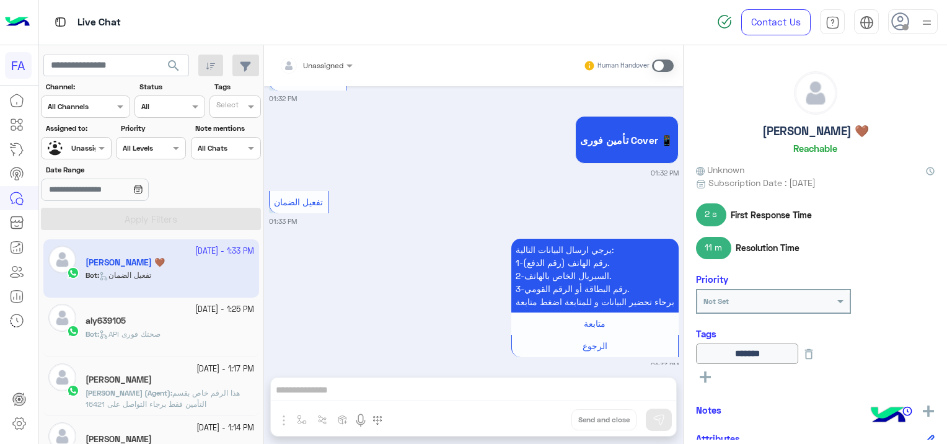
click at [206, 346] on div "Bot : API صحتك فورى" at bounding box center [170, 339] width 169 height 22
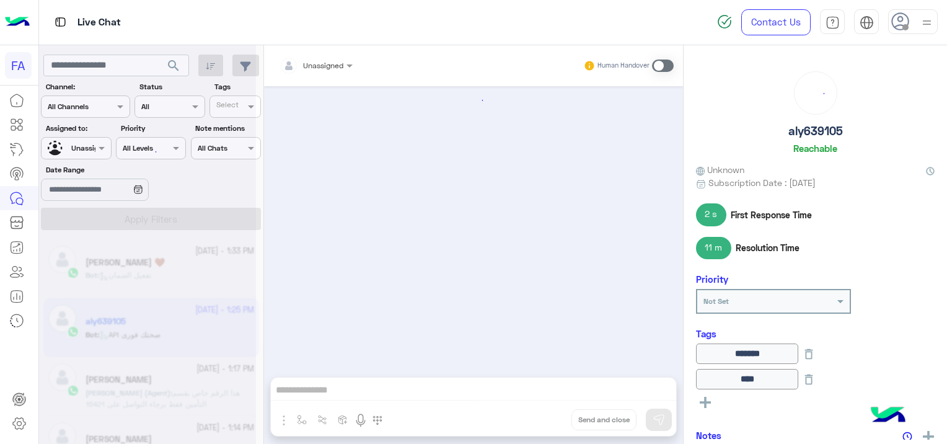
scroll to position [1113, 0]
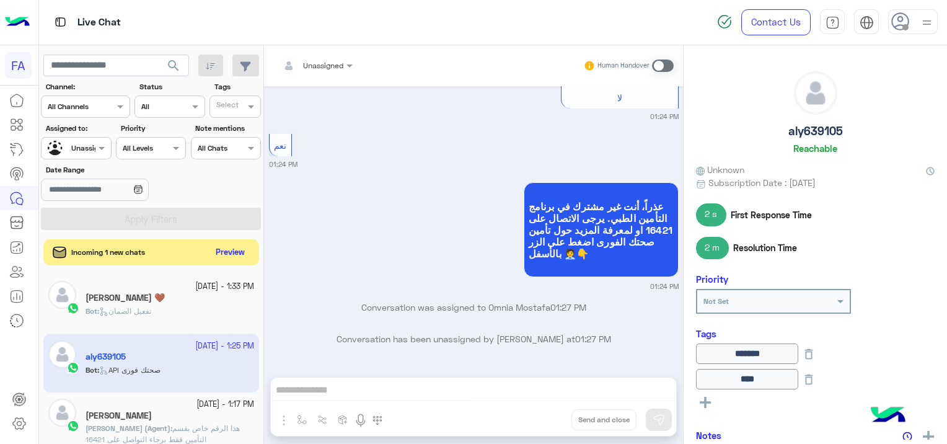
click at [222, 249] on button "Preview" at bounding box center [230, 252] width 38 height 17
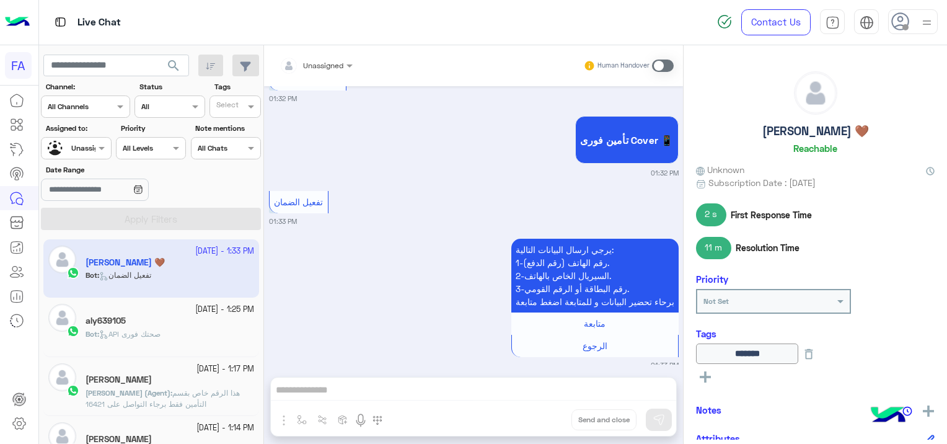
scroll to position [1847, 0]
click at [161, 325] on div "aly639105" at bounding box center [170, 321] width 169 height 13
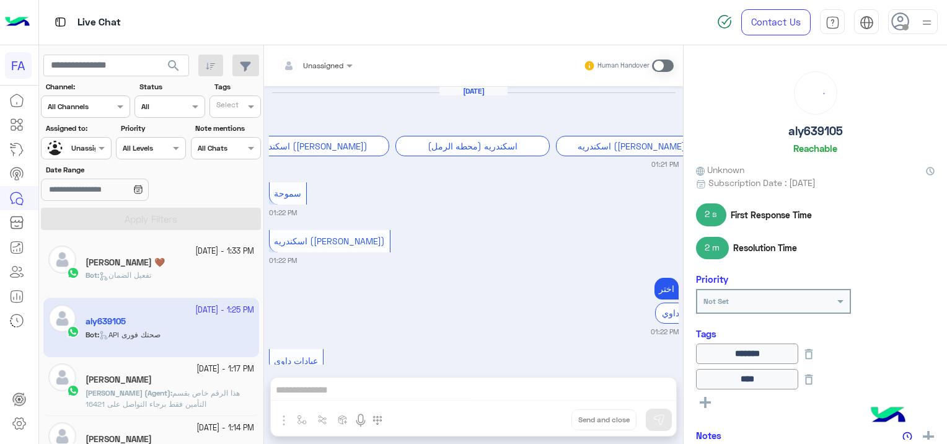
scroll to position [1113, 0]
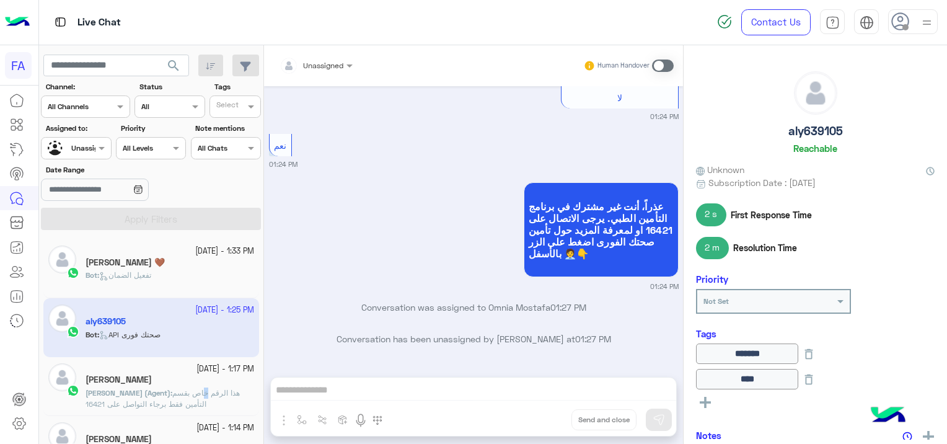
click at [206, 393] on span "هذا الرقم خاص بقسم التأمين فقط برجاء التواصل على 16421" at bounding box center [163, 398] width 154 height 20
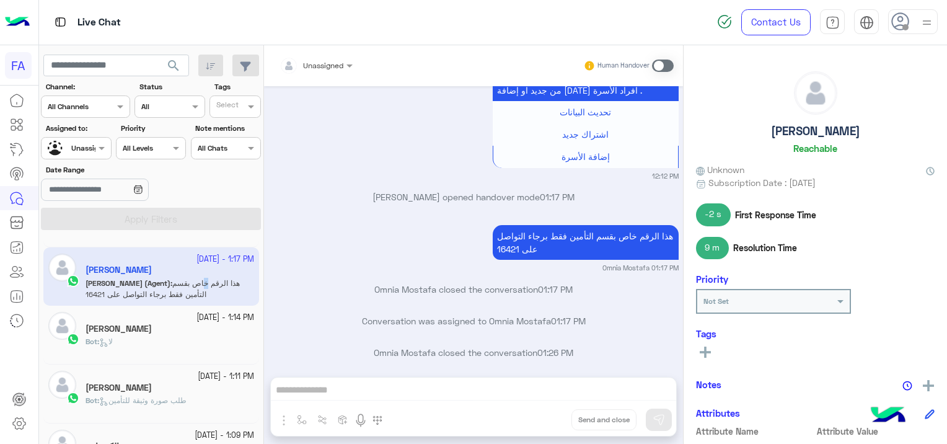
scroll to position [124, 0]
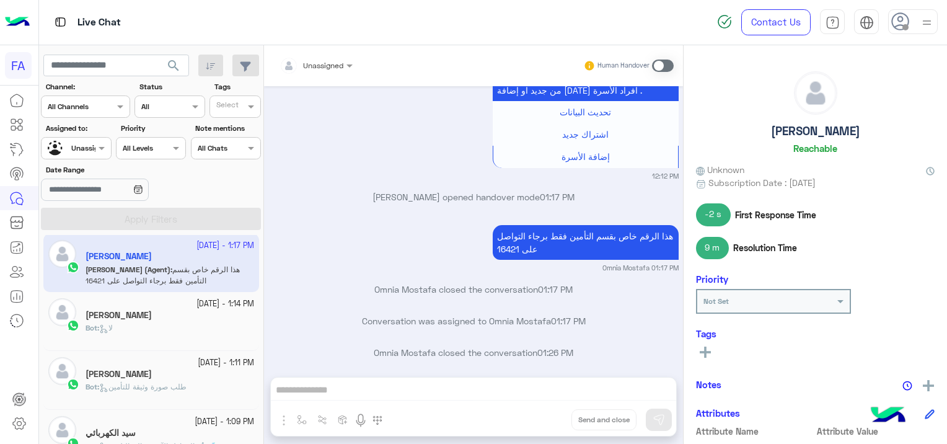
click at [195, 320] on div "[PERSON_NAME]" at bounding box center [170, 316] width 169 height 13
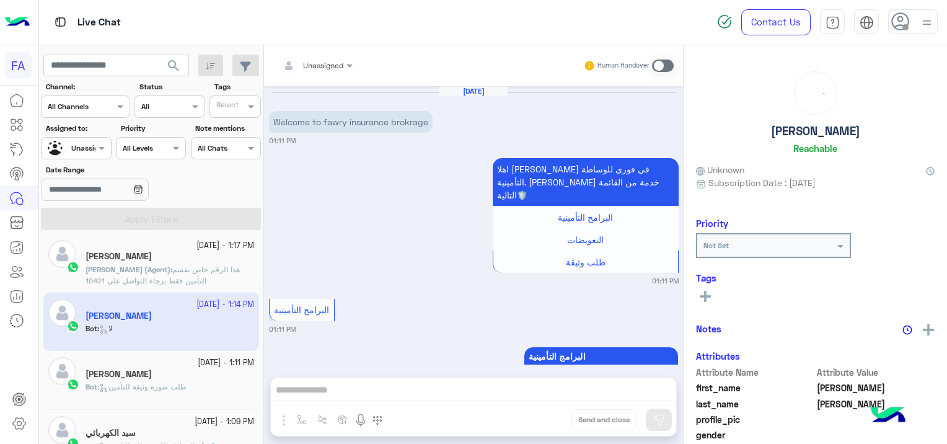
scroll to position [371, 0]
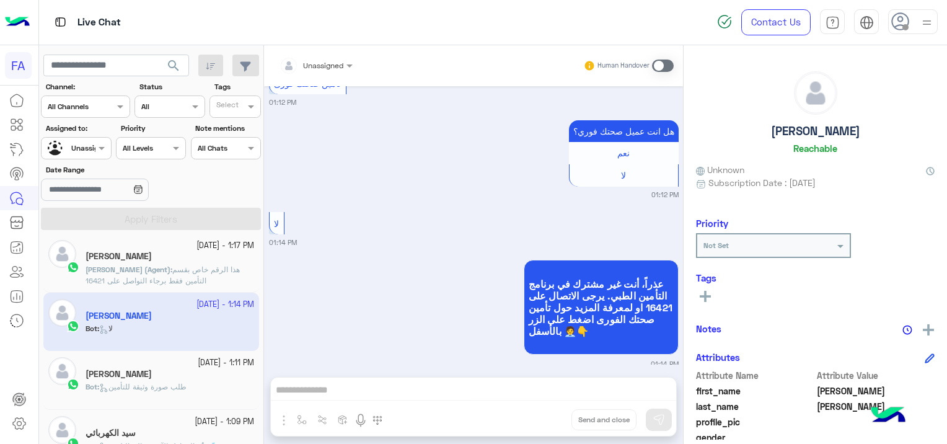
click at [177, 384] on span "طلب صورة وثيقة للتأمين" at bounding box center [142, 386] width 87 height 9
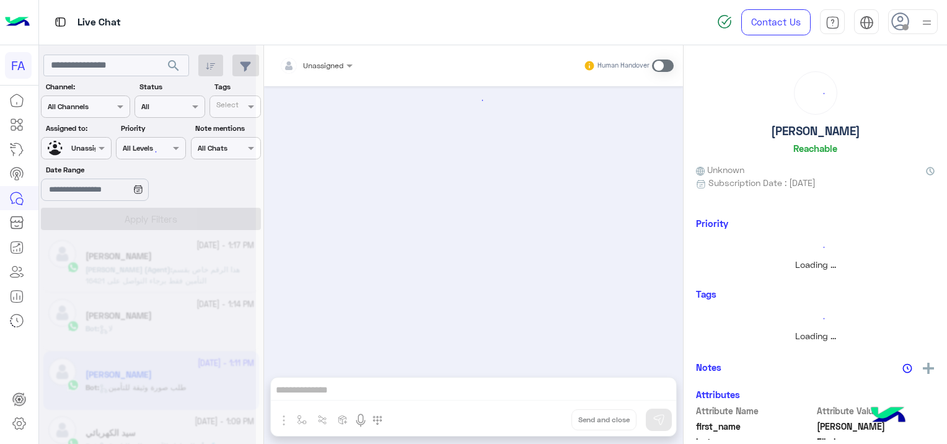
scroll to position [40, 0]
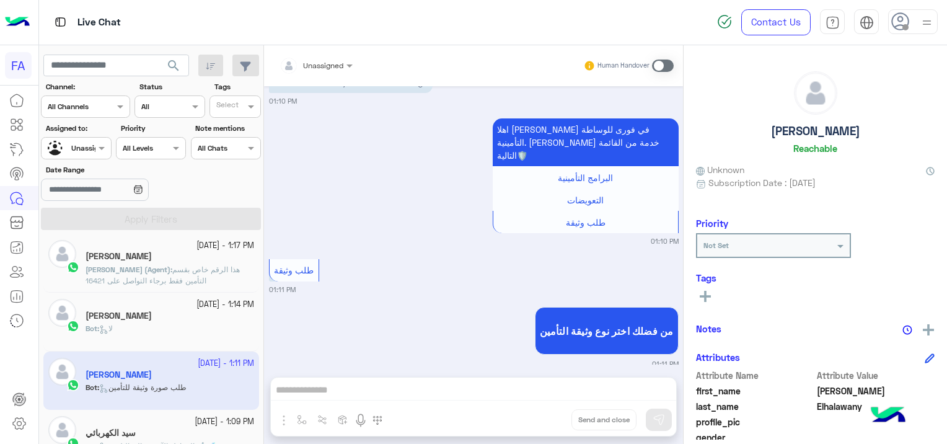
click at [181, 434] on div "سيد الكهربائي" at bounding box center [170, 434] width 169 height 13
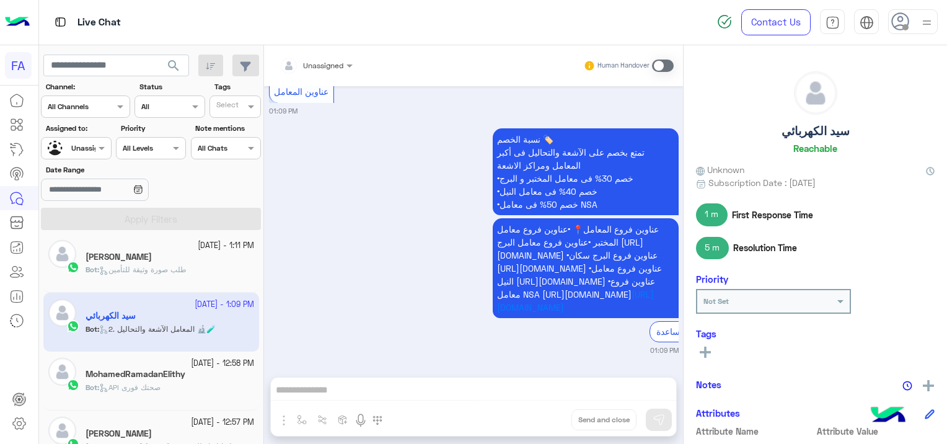
scroll to position [248, 0]
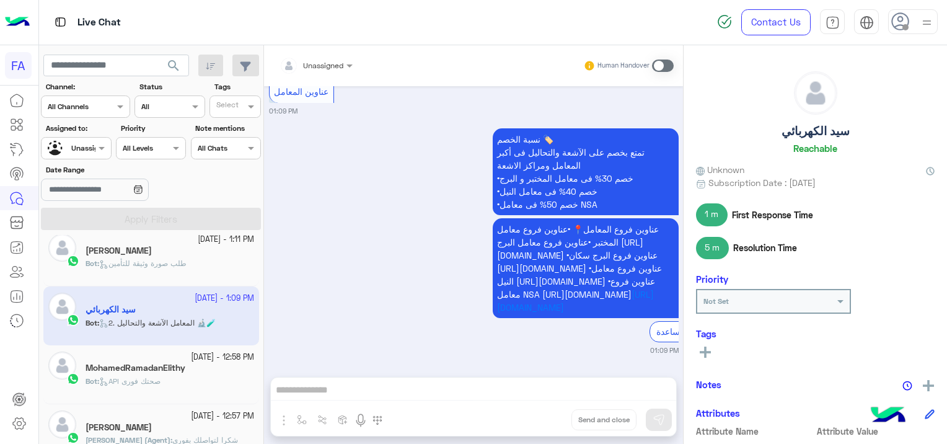
click at [161, 387] on div "Bot : API صحتك فورى" at bounding box center [170, 387] width 169 height 22
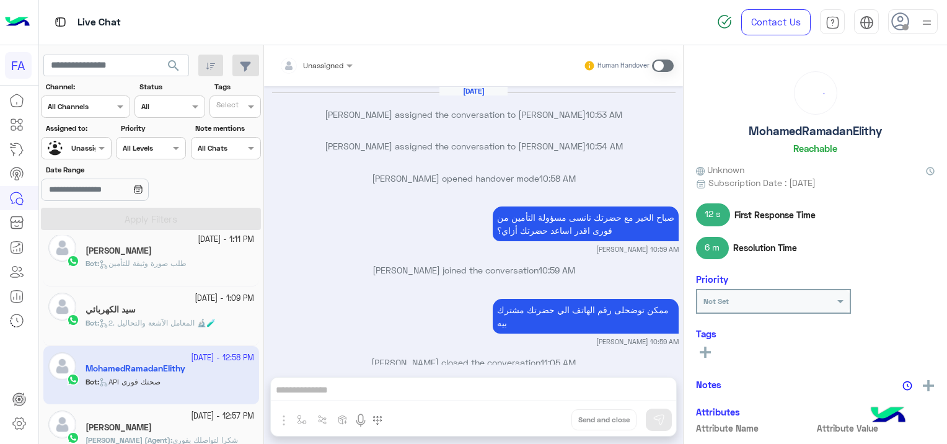
scroll to position [1026, 0]
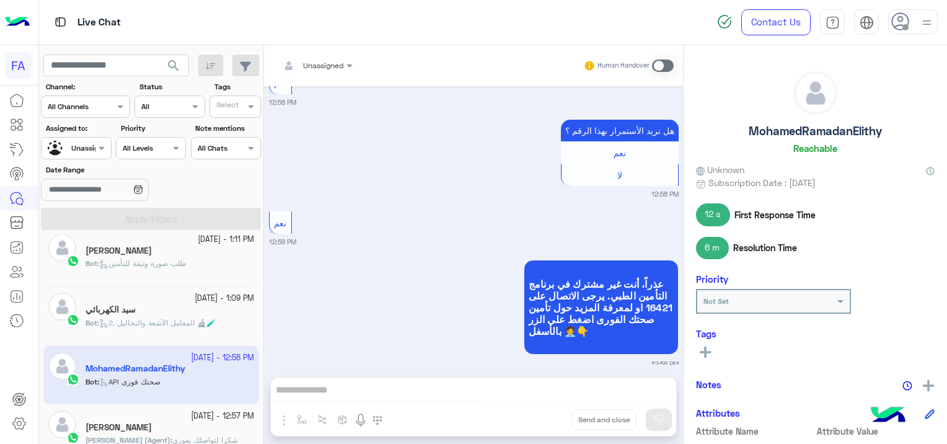
click at [172, 425] on div "[PERSON_NAME]" at bounding box center [170, 428] width 169 height 13
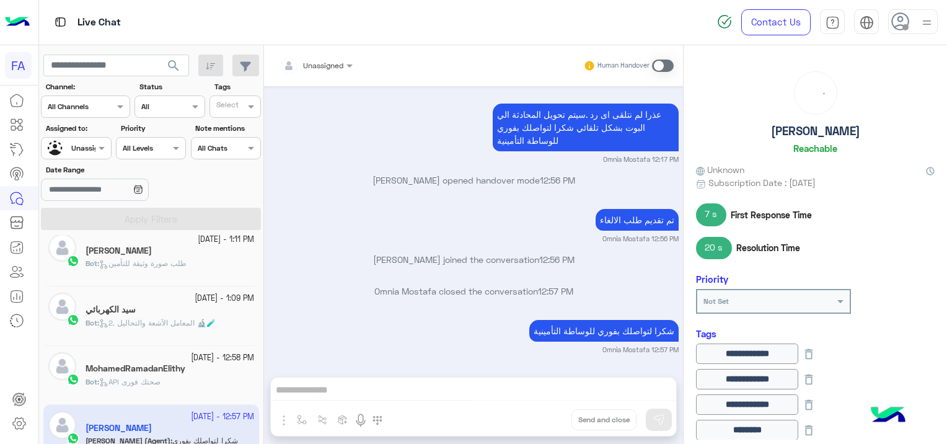
scroll to position [372, 0]
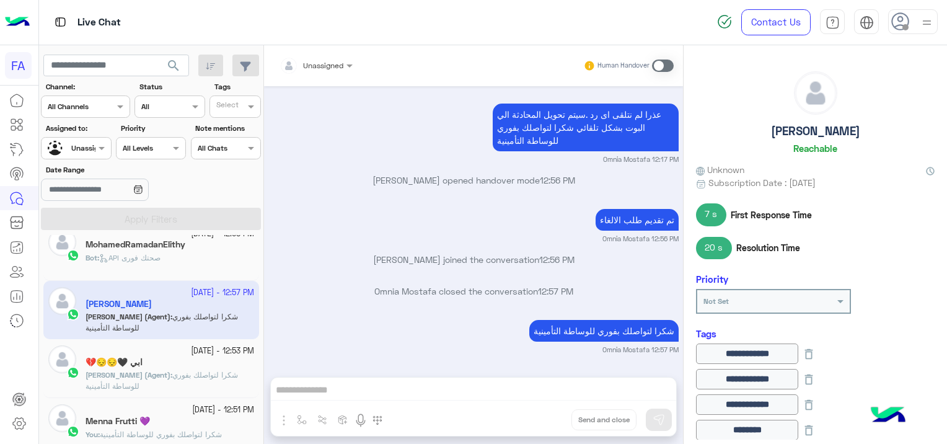
click at [200, 385] on p "[PERSON_NAME] (Agent) : شكرا لتواصلك بفوري للوساطة التأمينية" at bounding box center [170, 380] width 169 height 22
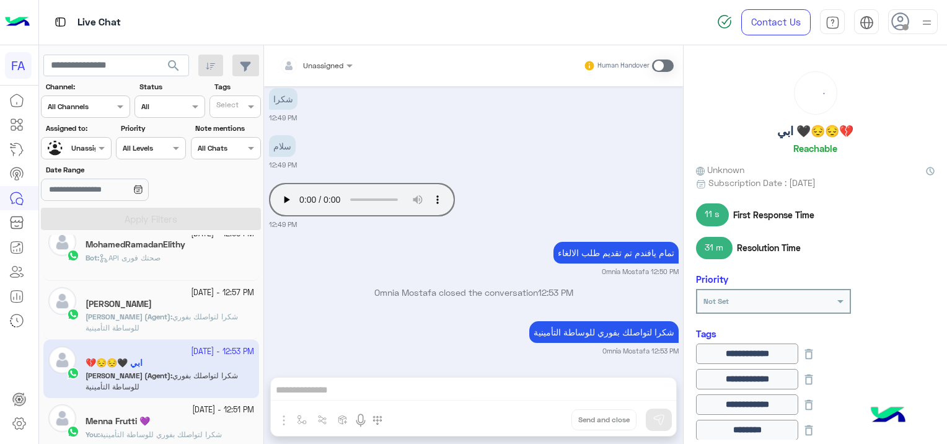
scroll to position [496, 0]
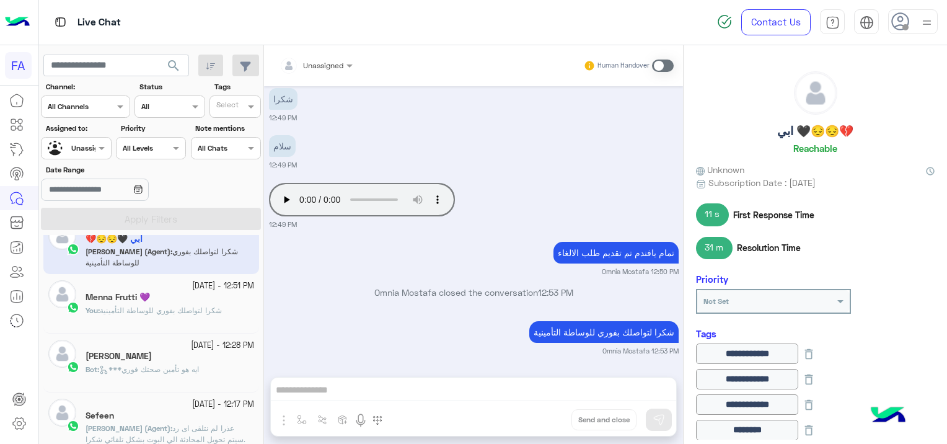
click at [212, 324] on div "You : شكرا لتواصلك بفوري للوساطة التأمينية" at bounding box center [170, 316] width 169 height 22
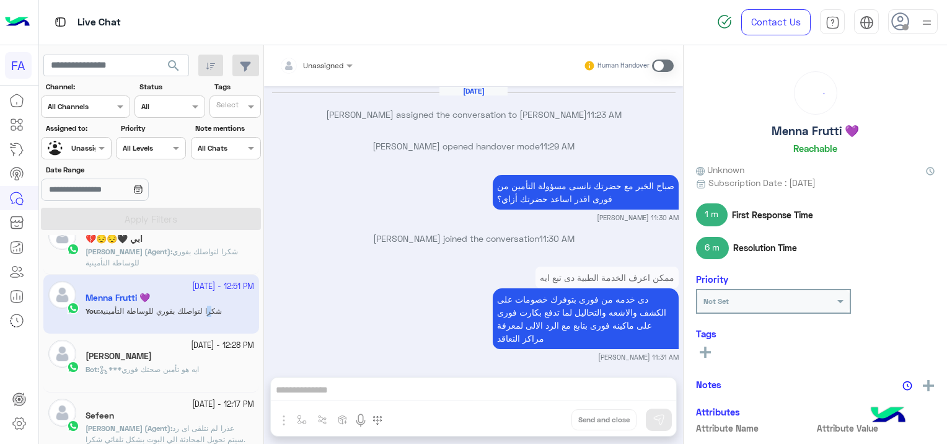
scroll to position [1314, 0]
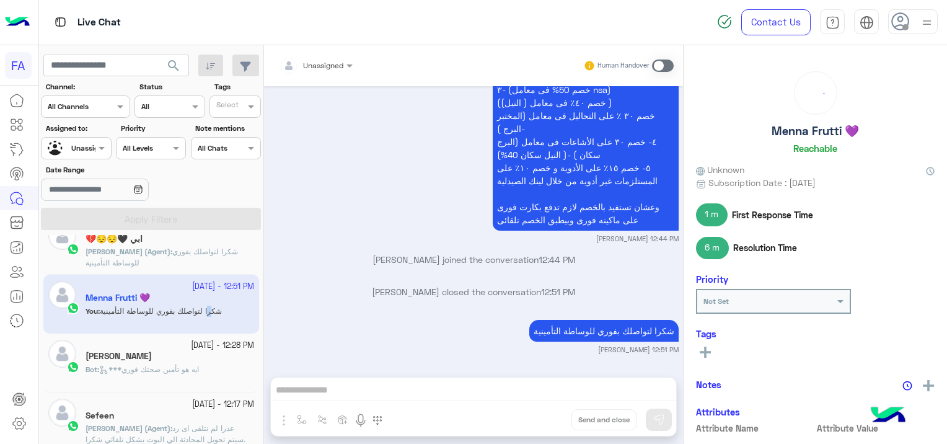
drag, startPoint x: 212, startPoint y: 324, endPoint x: 199, endPoint y: 350, distance: 29.1
click at [199, 351] on div "[PERSON_NAME]" at bounding box center [170, 357] width 169 height 13
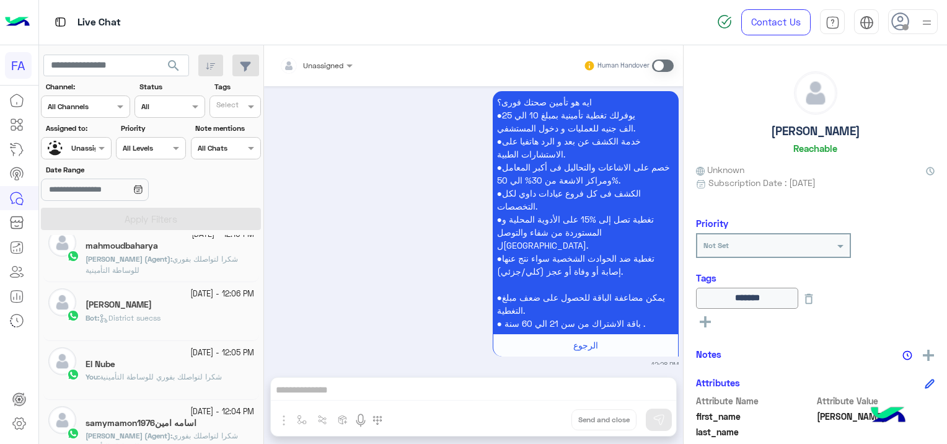
scroll to position [806, 0]
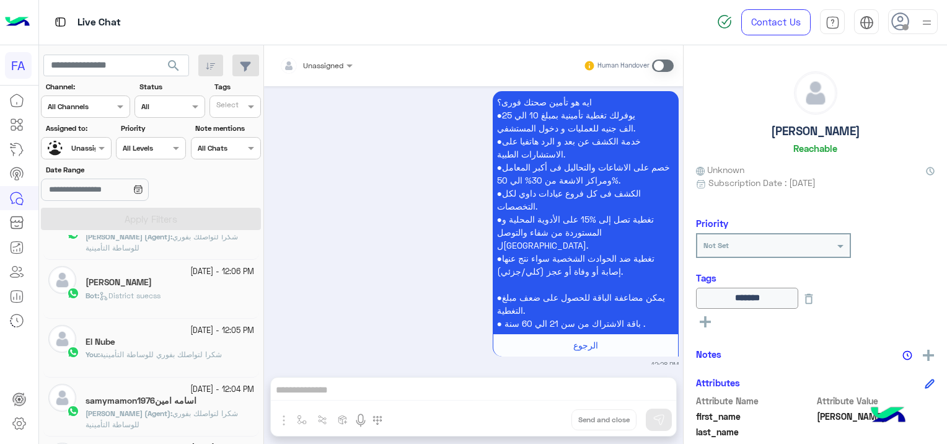
click at [195, 253] on p "[PERSON_NAME] (Agent) : شكرا لتواصلك بفوري للوساطة التأمينية" at bounding box center [170, 242] width 169 height 22
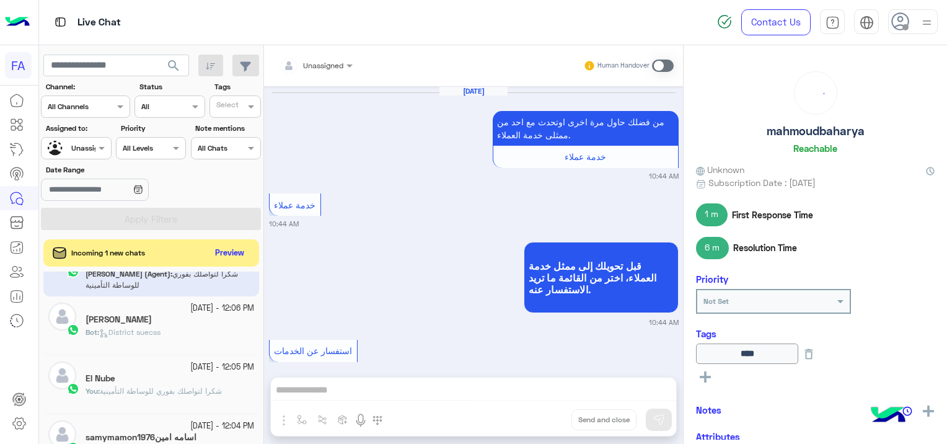
scroll to position [796, 0]
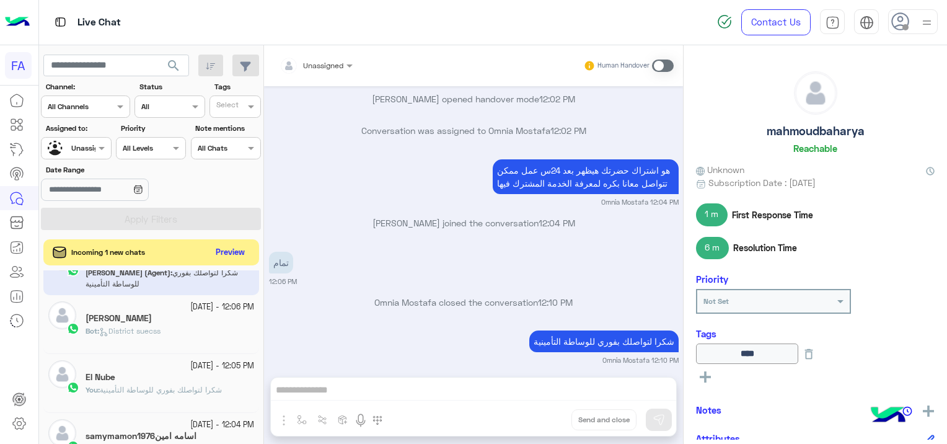
click at [229, 253] on button "Preview" at bounding box center [230, 252] width 38 height 17
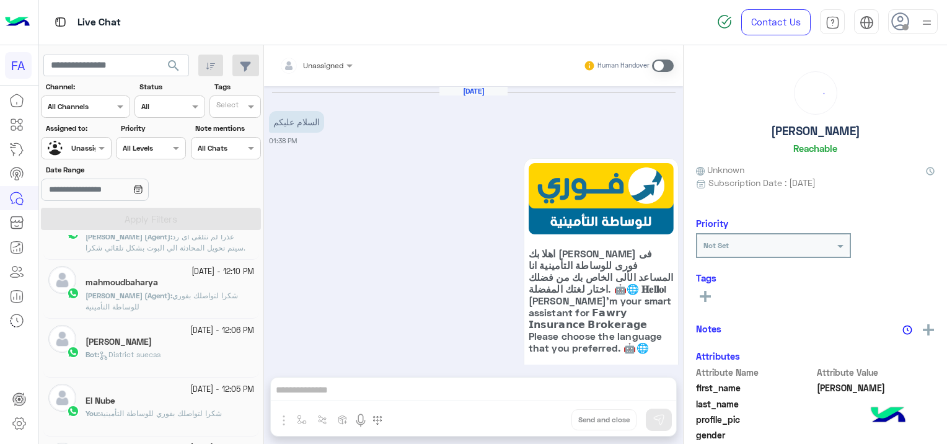
scroll to position [76, 0]
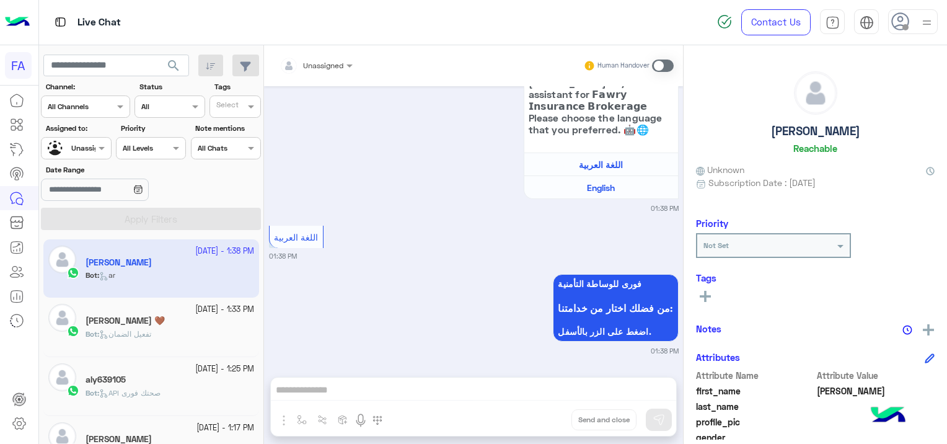
click at [195, 331] on div "Bot : تفعيل الضمان" at bounding box center [170, 339] width 169 height 22
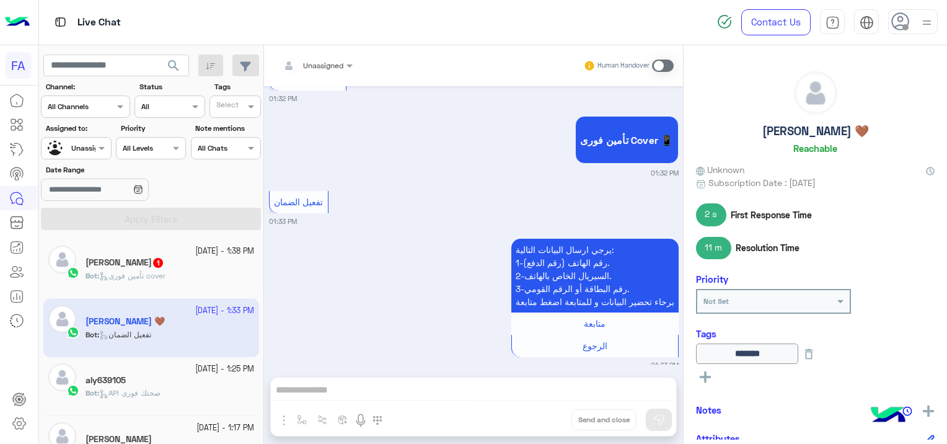
click at [190, 278] on div "Bot : تأمين فورى cover" at bounding box center [170, 281] width 169 height 22
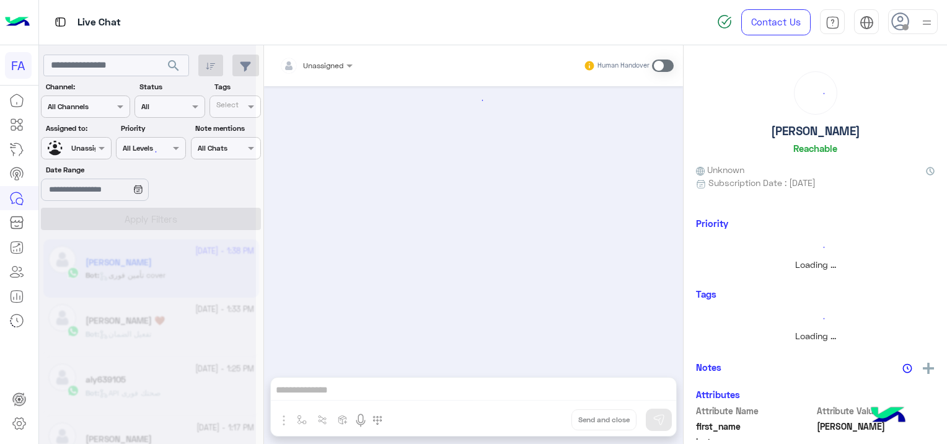
scroll to position [340, 0]
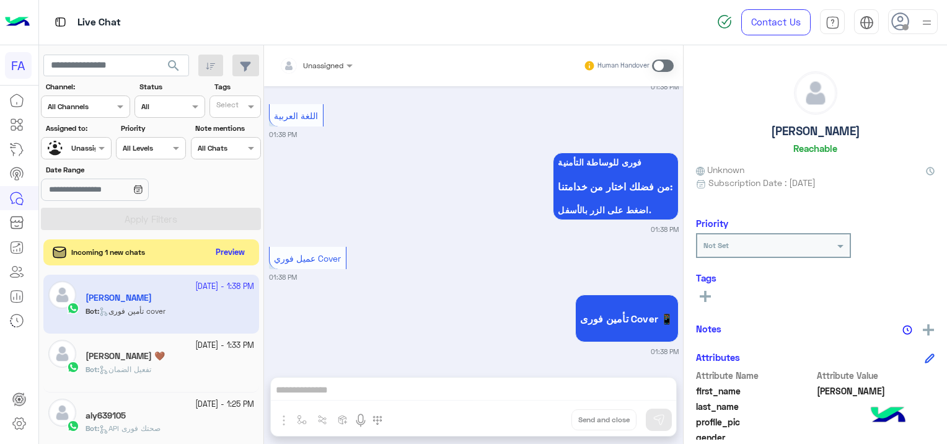
click at [228, 258] on button "Preview" at bounding box center [230, 252] width 38 height 17
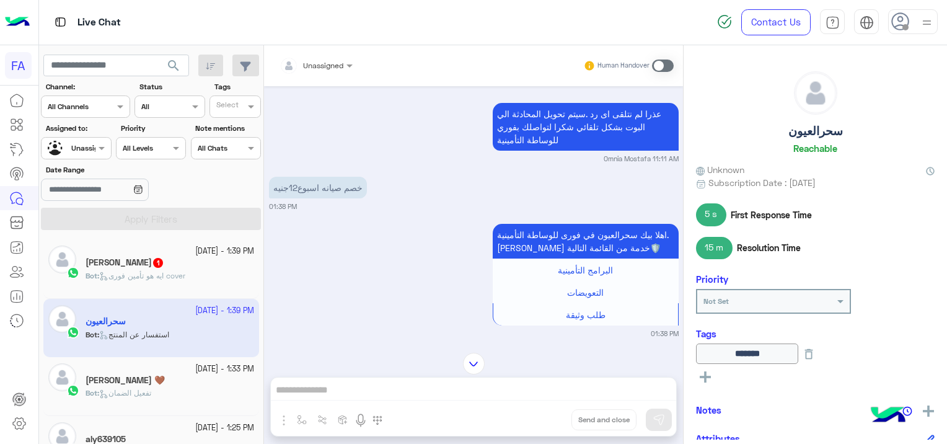
scroll to position [1031, 0]
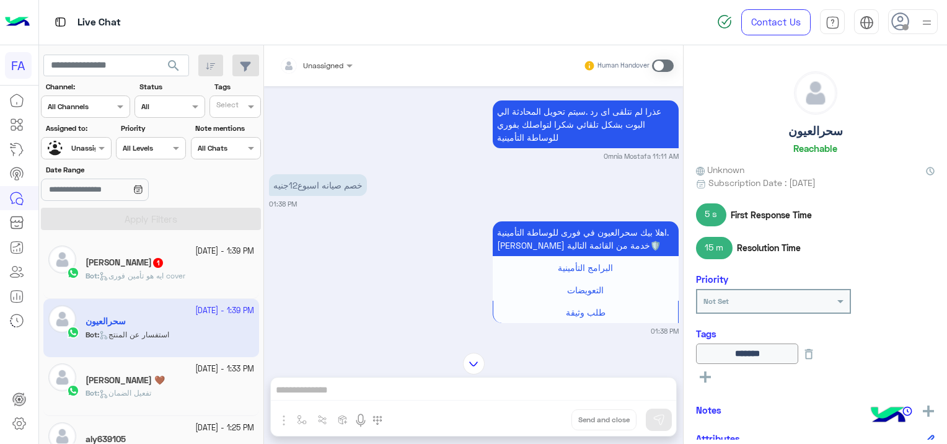
click at [340, 59] on div at bounding box center [316, 64] width 86 height 12
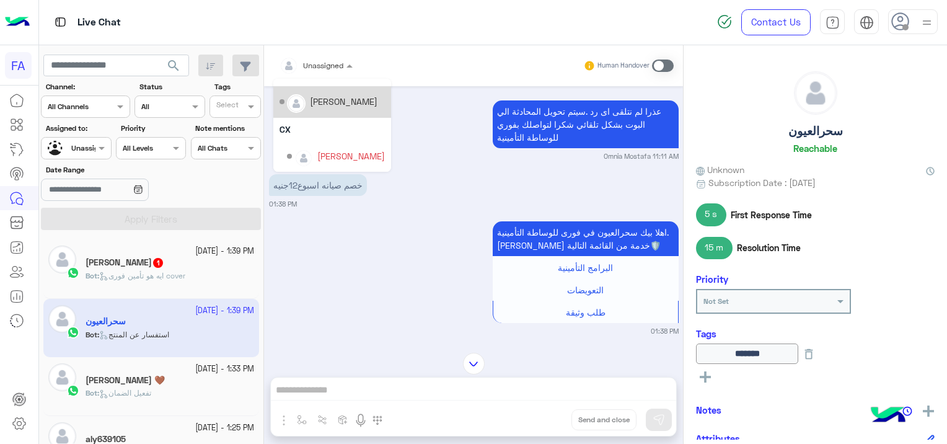
scroll to position [87, 0]
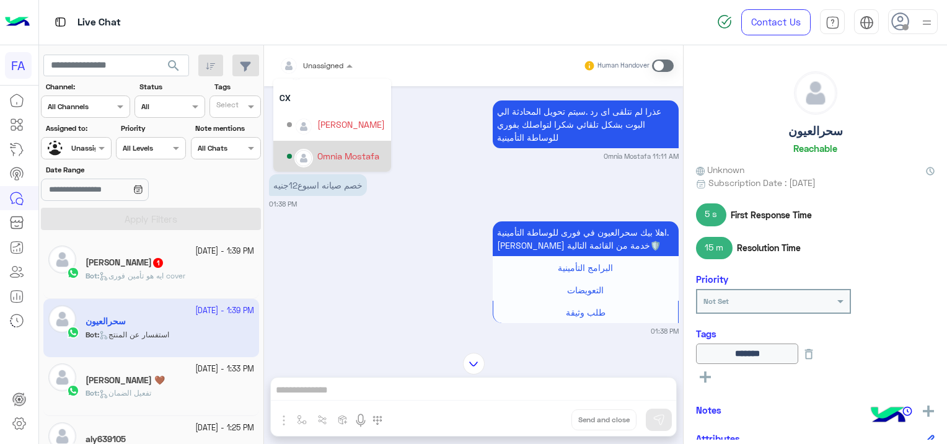
click at [333, 156] on div "Omnia Mostafa" at bounding box center [348, 155] width 62 height 13
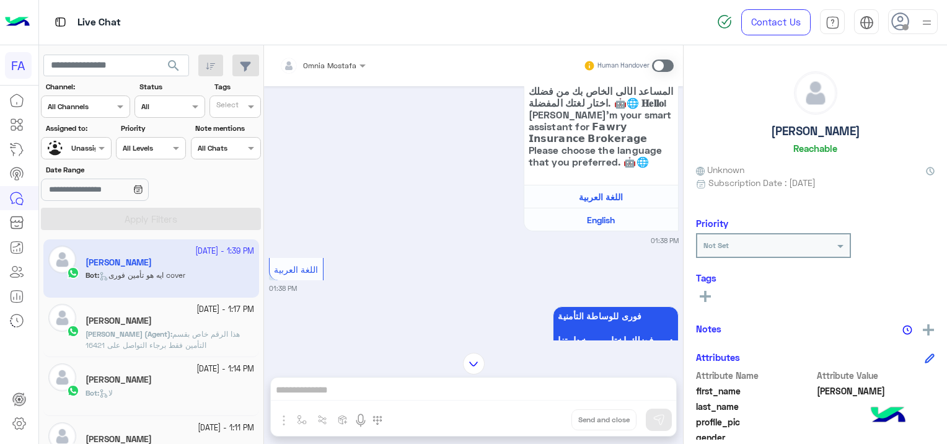
scroll to position [461, 0]
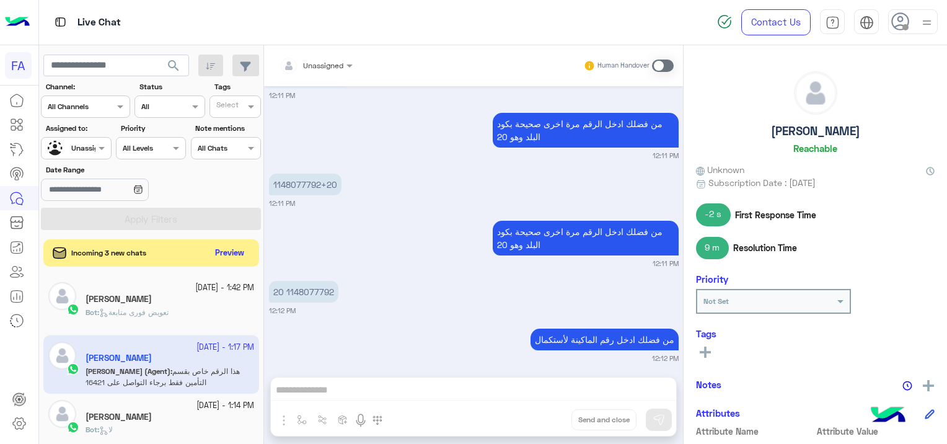
scroll to position [859, 0]
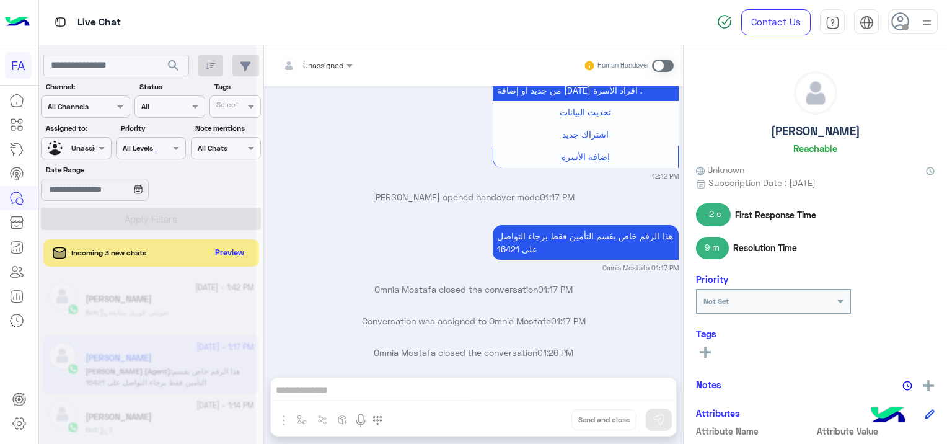
click at [114, 59] on div at bounding box center [147, 227] width 217 height 444
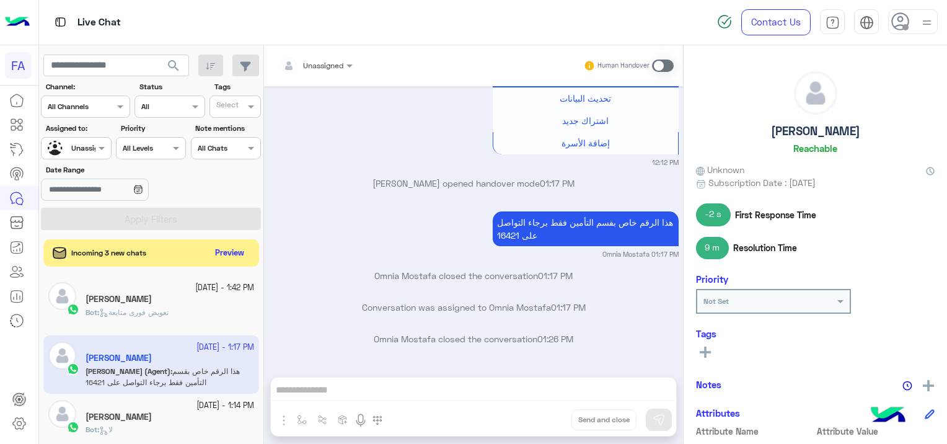
scroll to position [831, 0]
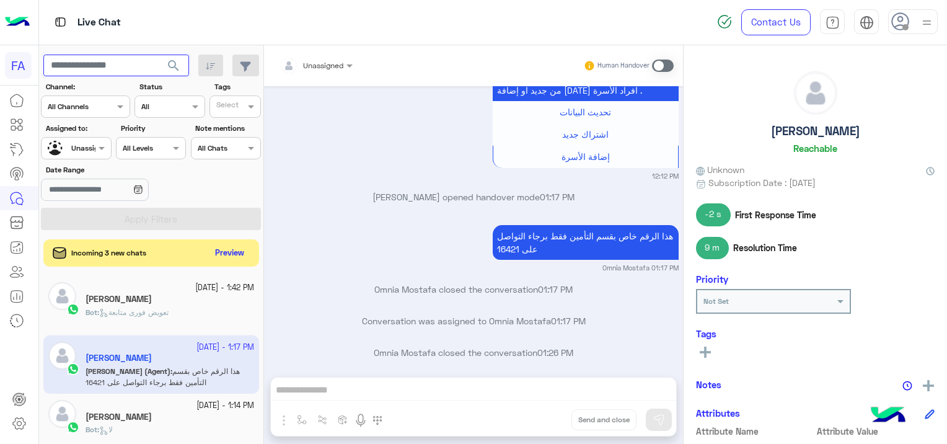
click at [117, 63] on input "text" at bounding box center [116, 66] width 146 height 22
paste input "**********"
click at [177, 61] on span "search" at bounding box center [173, 65] width 15 height 15
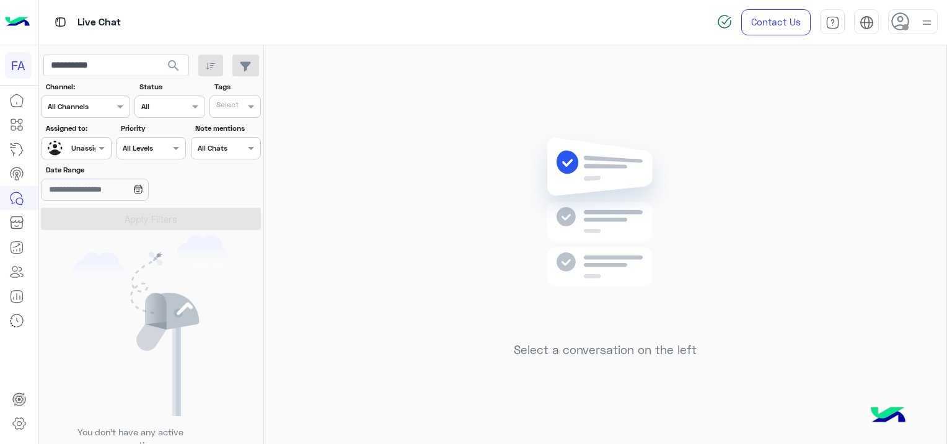
click at [172, 62] on span "search" at bounding box center [173, 65] width 15 height 15
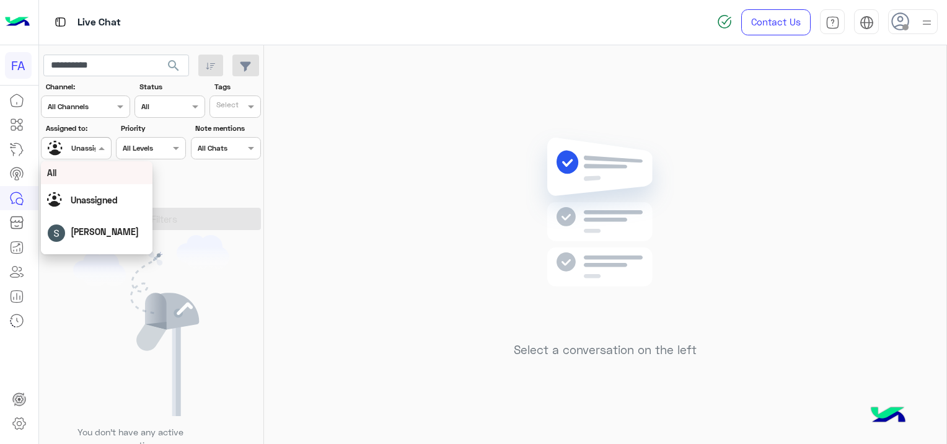
click at [77, 146] on div at bounding box center [76, 147] width 69 height 12
click at [112, 201] on span "Unassigned" at bounding box center [94, 200] width 47 height 11
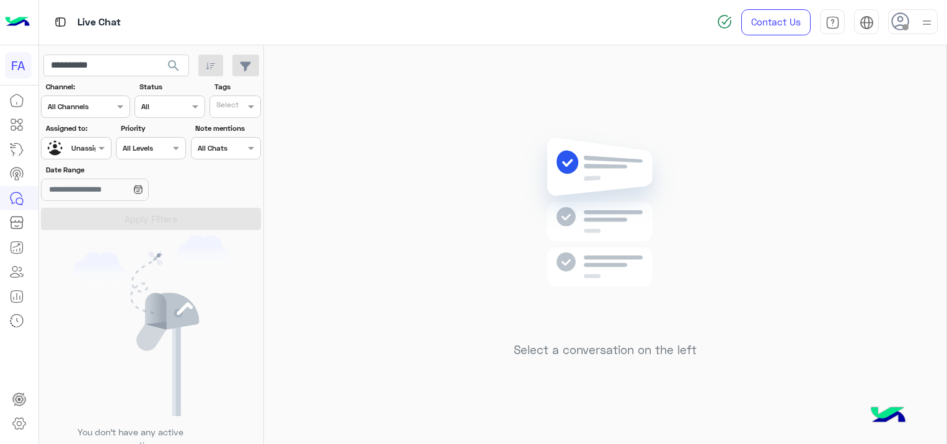
click at [176, 67] on span "search" at bounding box center [173, 65] width 15 height 15
click at [48, 67] on input "**********" at bounding box center [116, 66] width 146 height 22
click at [175, 61] on span "search" at bounding box center [173, 65] width 15 height 15
click at [76, 146] on input "text" at bounding box center [62, 146] width 29 height 11
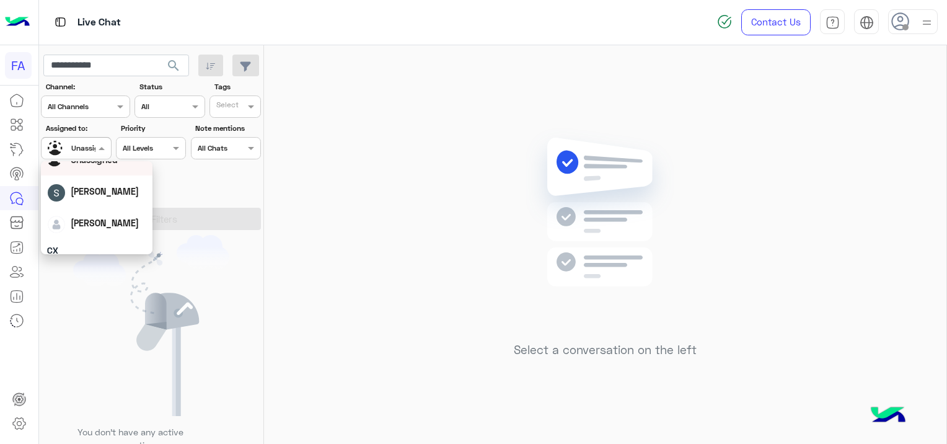
scroll to position [62, 0]
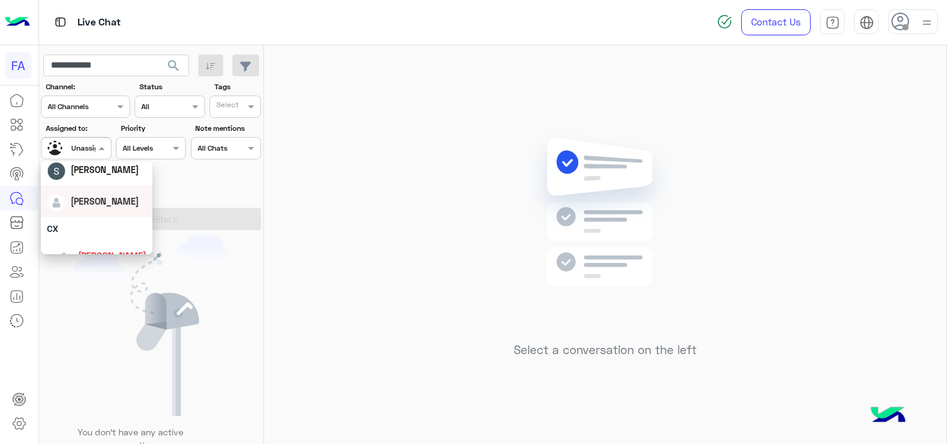
click at [115, 206] on div "[PERSON_NAME]" at bounding box center [96, 201] width 99 height 22
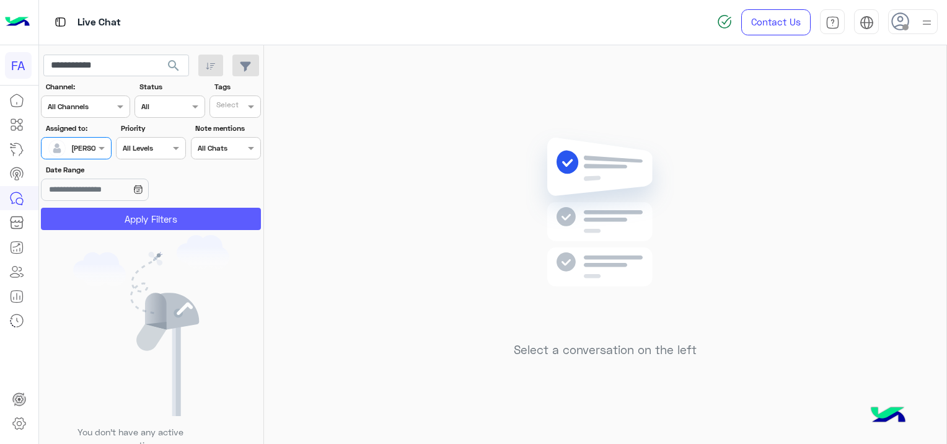
click at [146, 226] on button "Apply Filters" at bounding box center [151, 219] width 220 height 22
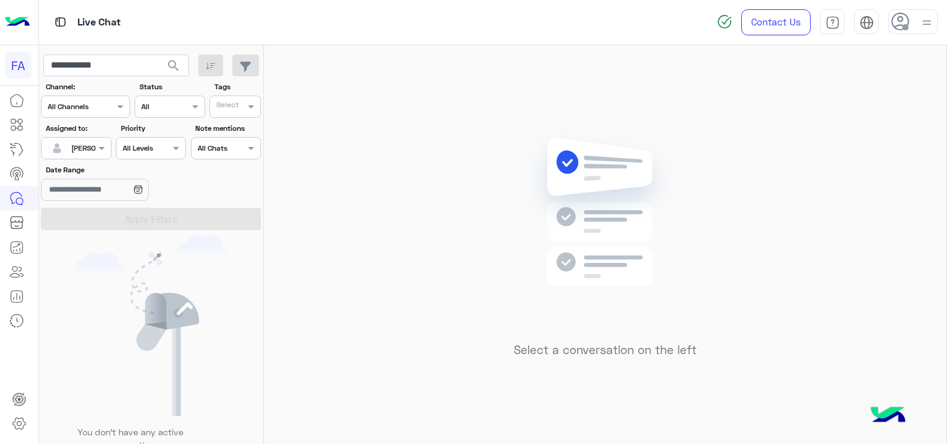
click at [178, 58] on span "search" at bounding box center [173, 65] width 15 height 15
click at [89, 147] on div at bounding box center [76, 147] width 69 height 12
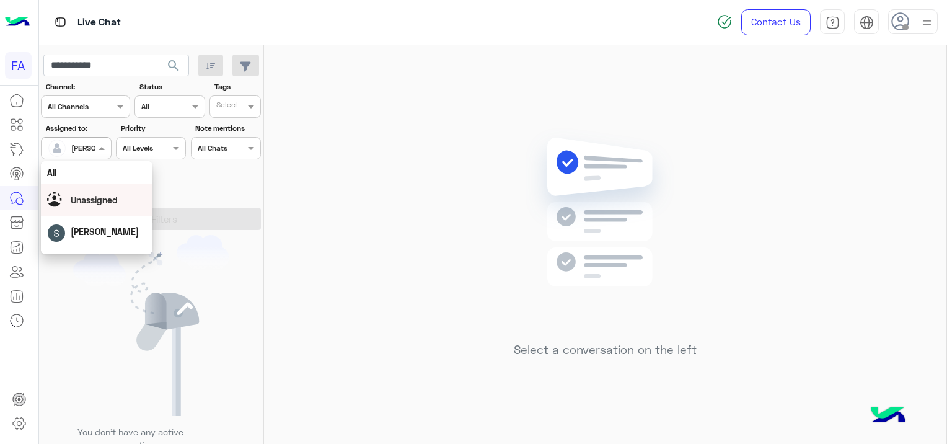
click at [99, 191] on div "Unassigned" at bounding box center [96, 200] width 99 height 22
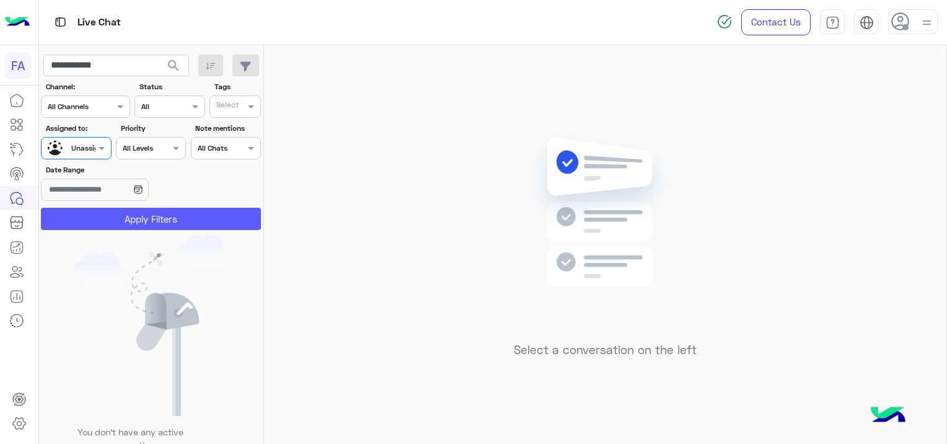
click at [146, 214] on button "Apply Filters" at bounding box center [151, 219] width 220 height 22
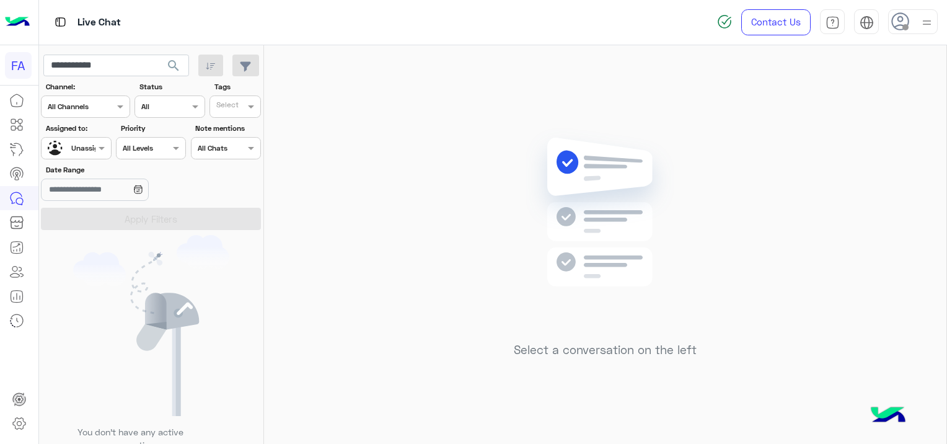
click at [173, 67] on span "search" at bounding box center [173, 65] width 15 height 15
click at [149, 66] on input "**********" at bounding box center [116, 66] width 146 height 22
type input "*"
paste input "**********"
click at [175, 59] on span "search" at bounding box center [173, 65] width 15 height 15
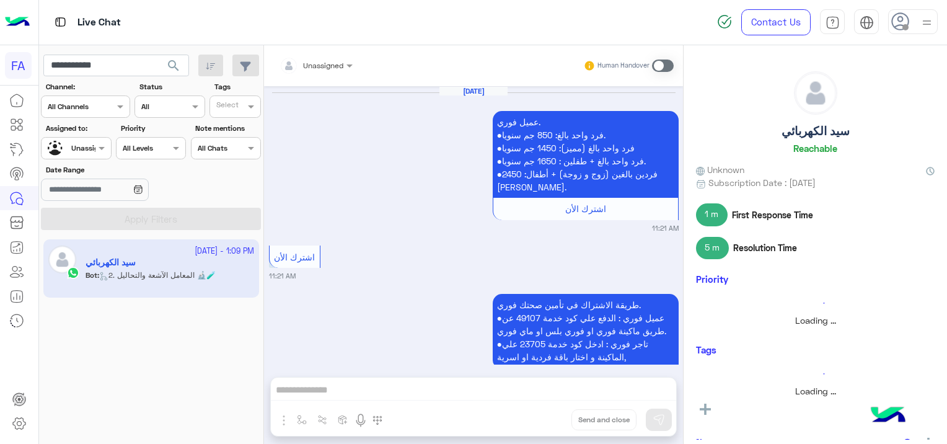
scroll to position [1454, 0]
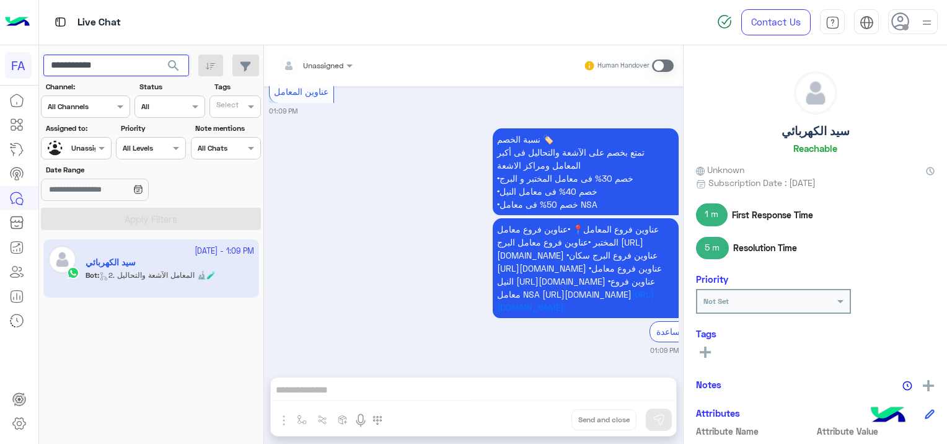
click at [131, 61] on input "**********" at bounding box center [116, 66] width 146 height 22
type input "*"
click at [178, 61] on span "search" at bounding box center [173, 65] width 15 height 15
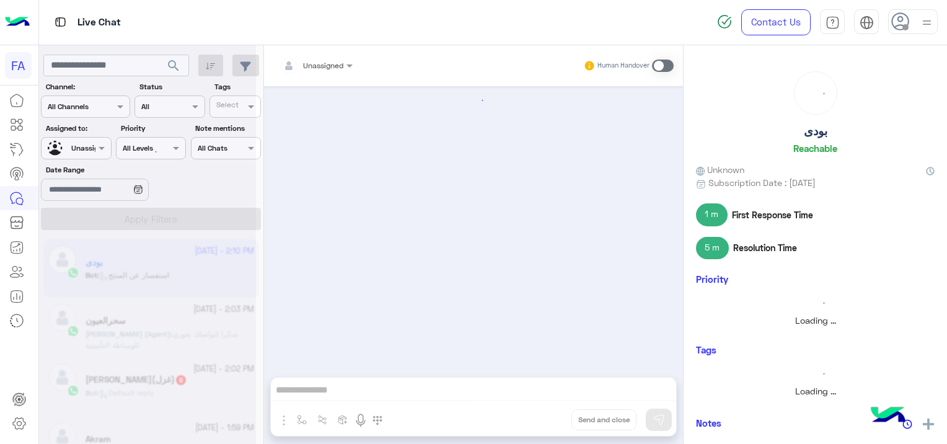
scroll to position [1319, 0]
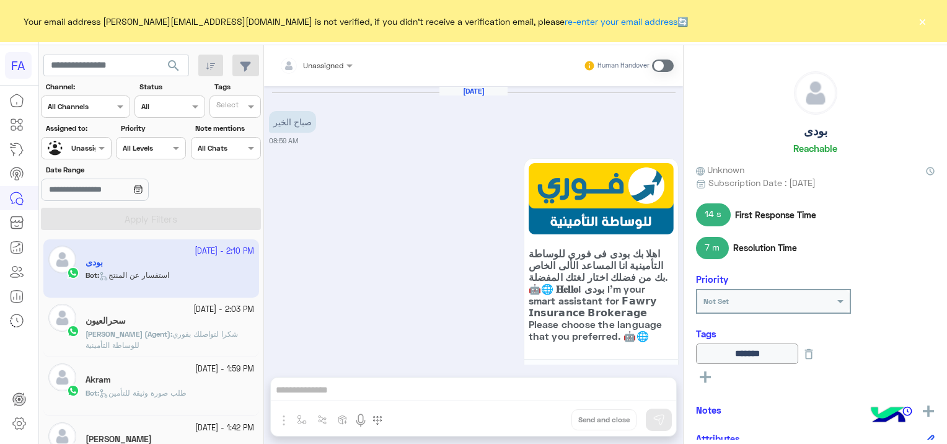
scroll to position [1319, 0]
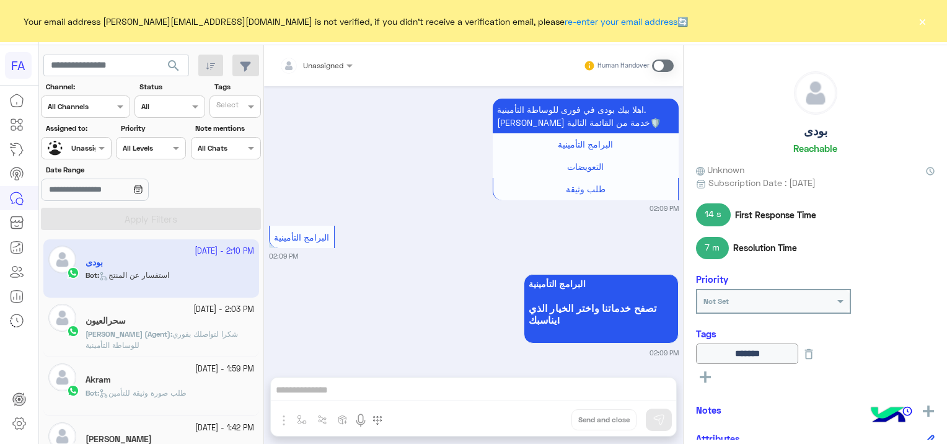
click at [920, 21] on button "×" at bounding box center [922, 21] width 12 height 12
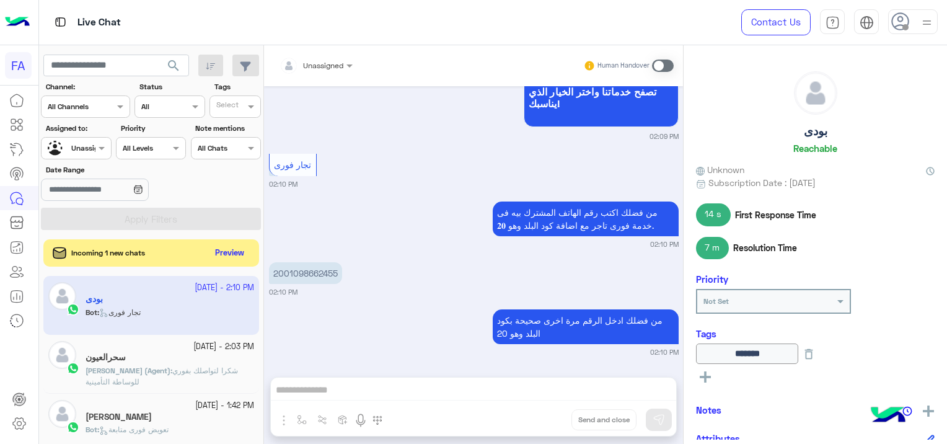
scroll to position [1643, 0]
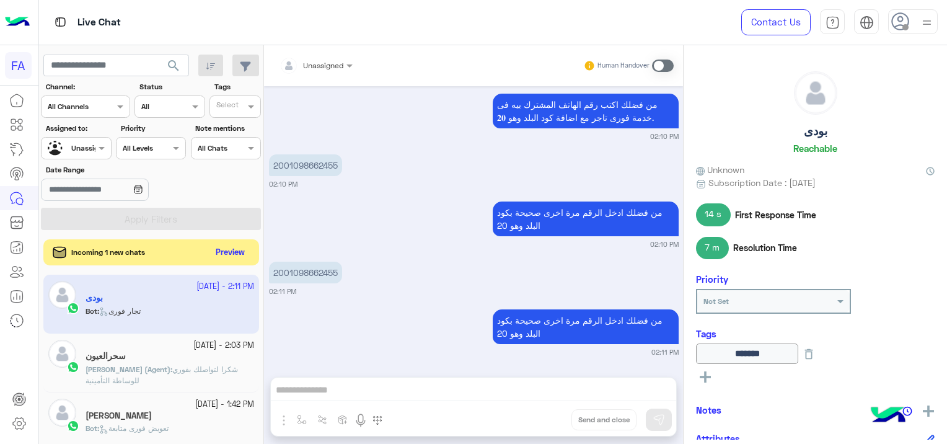
click at [226, 259] on button "Preview" at bounding box center [230, 252] width 38 height 17
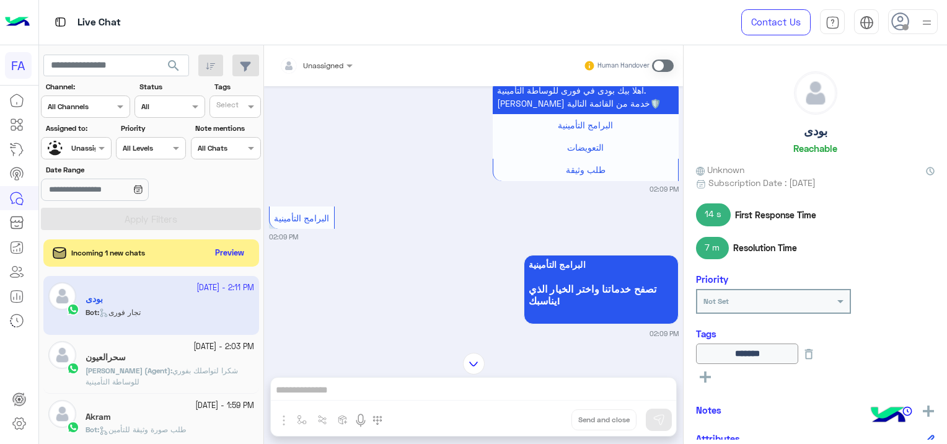
scroll to position [747, 0]
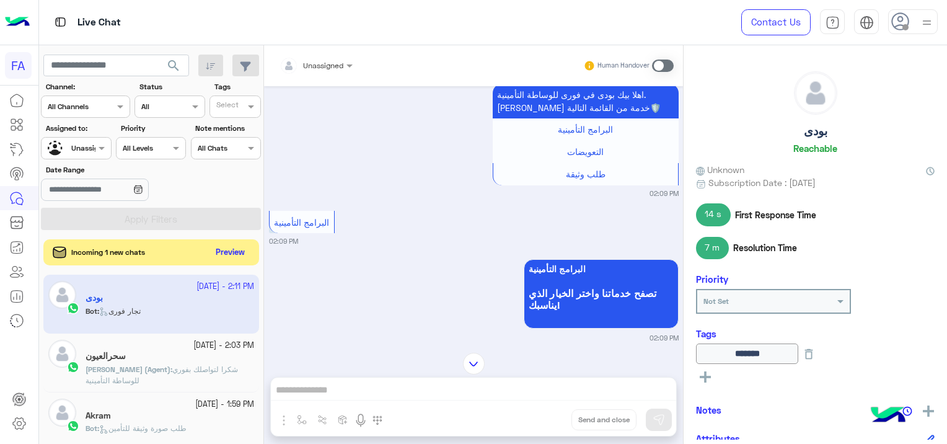
click at [243, 254] on button "Preview" at bounding box center [230, 252] width 38 height 17
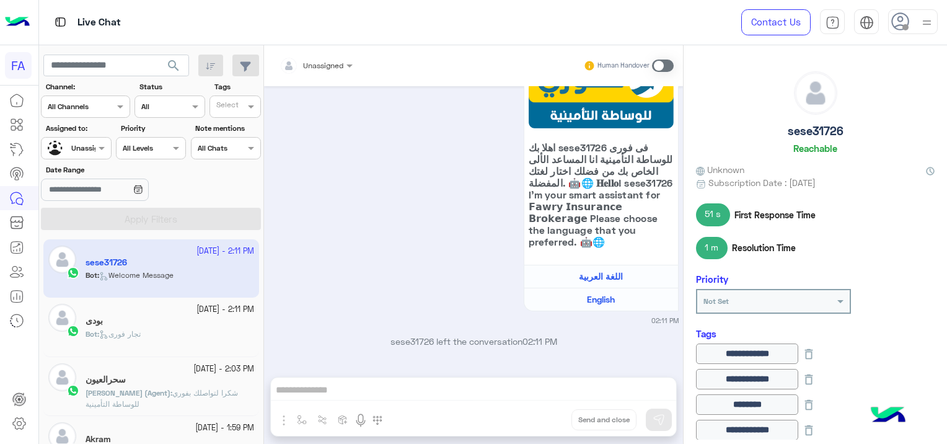
scroll to position [1184, 0]
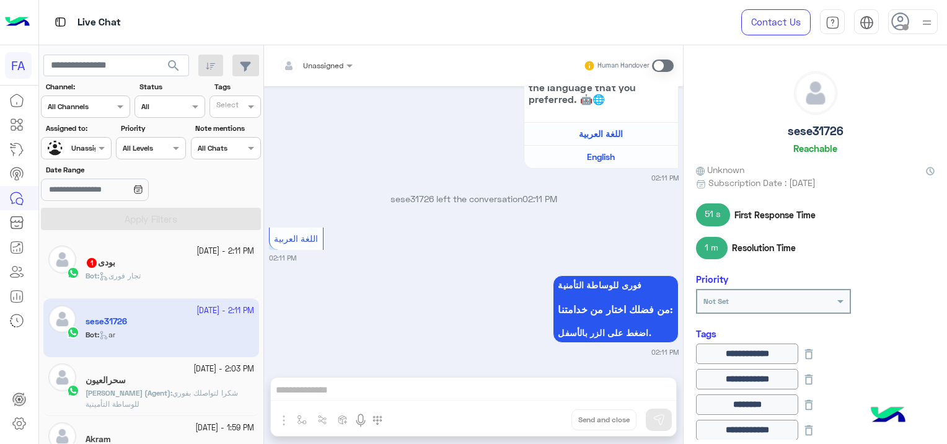
click at [177, 262] on div "بودى 1" at bounding box center [170, 263] width 169 height 13
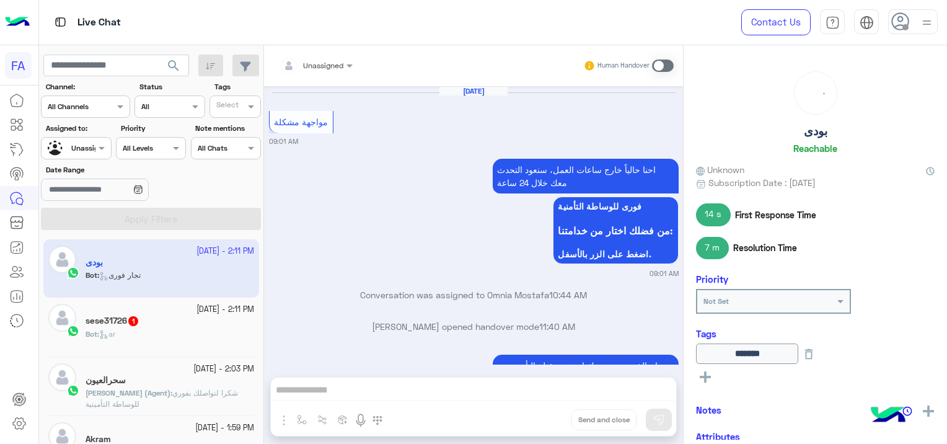
scroll to position [956, 0]
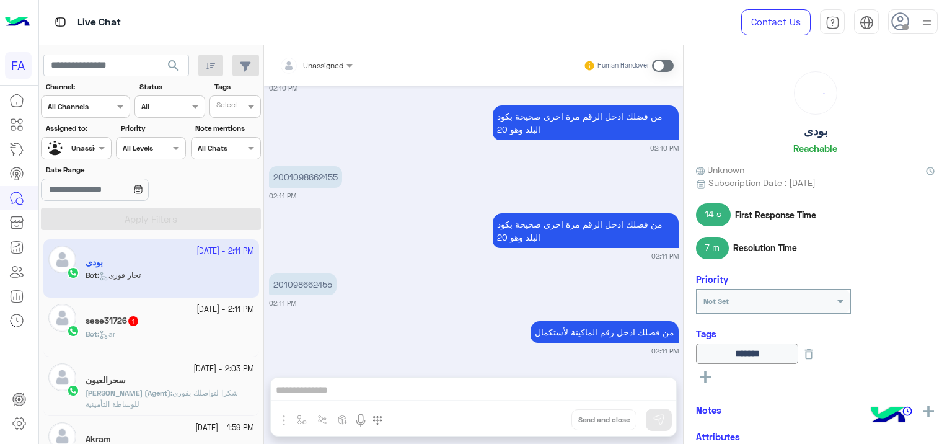
click at [178, 335] on div "Bot : ar" at bounding box center [170, 339] width 169 height 22
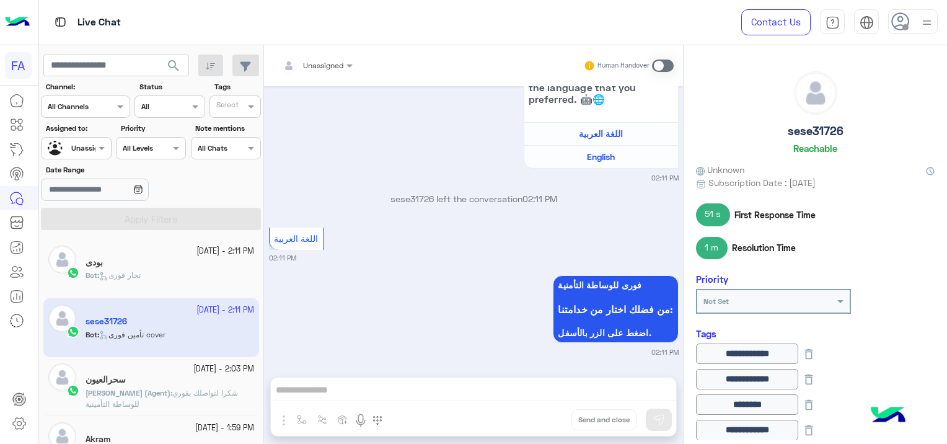
scroll to position [1203, 0]
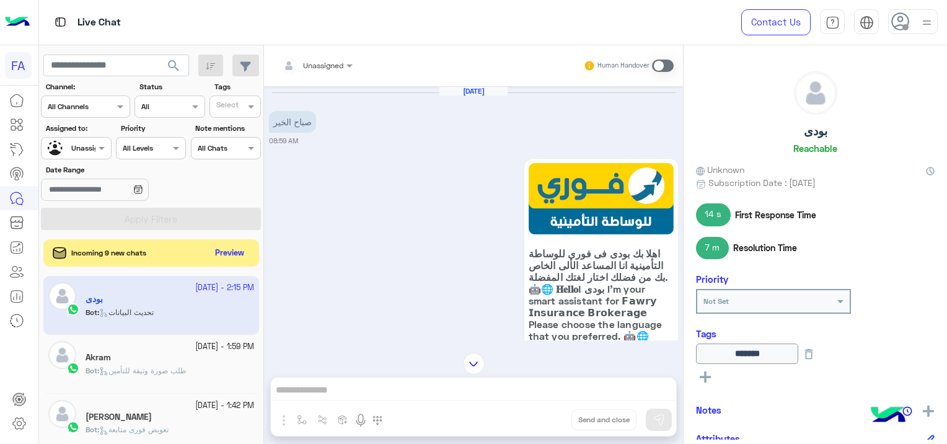
scroll to position [754, 0]
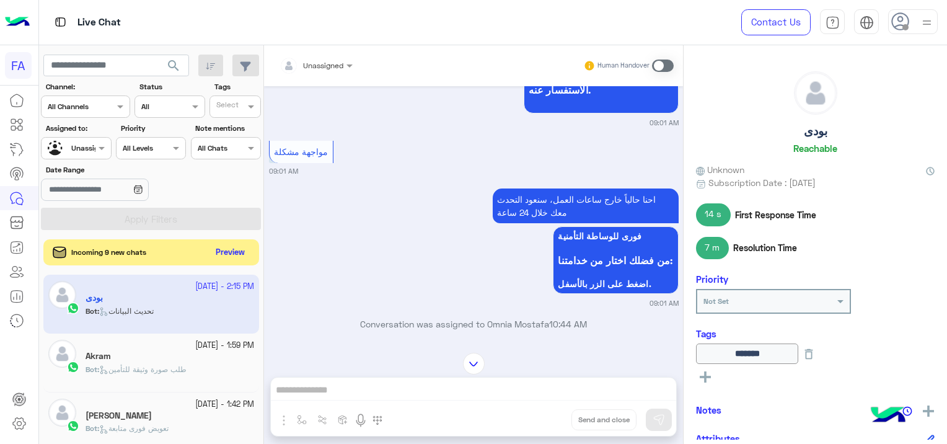
click at [247, 250] on button "Preview" at bounding box center [230, 252] width 38 height 17
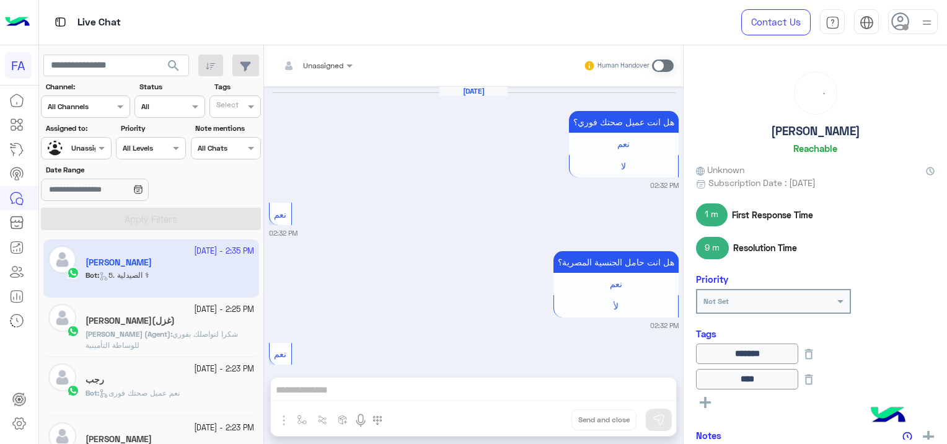
scroll to position [1243, 0]
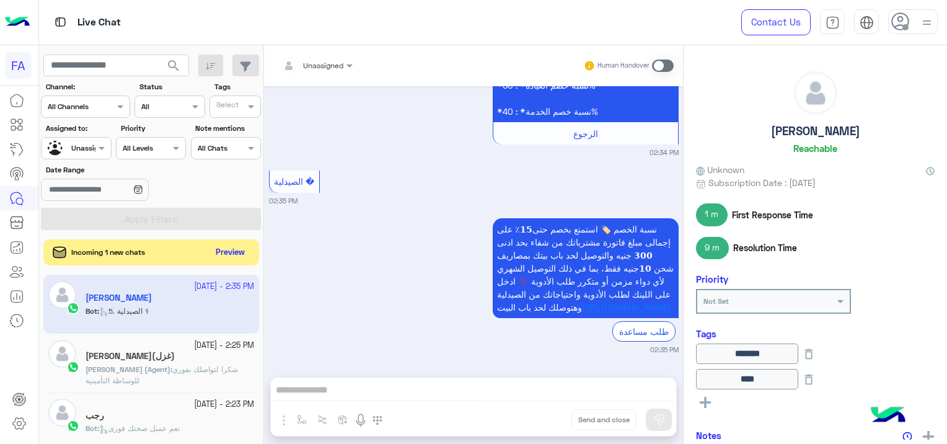
click at [229, 250] on button "Preview" at bounding box center [230, 252] width 38 height 17
click at [226, 247] on button "Preview" at bounding box center [230, 252] width 38 height 17
click at [238, 253] on button "Preview" at bounding box center [230, 252] width 38 height 17
